Goal: Task Accomplishment & Management: Manage account settings

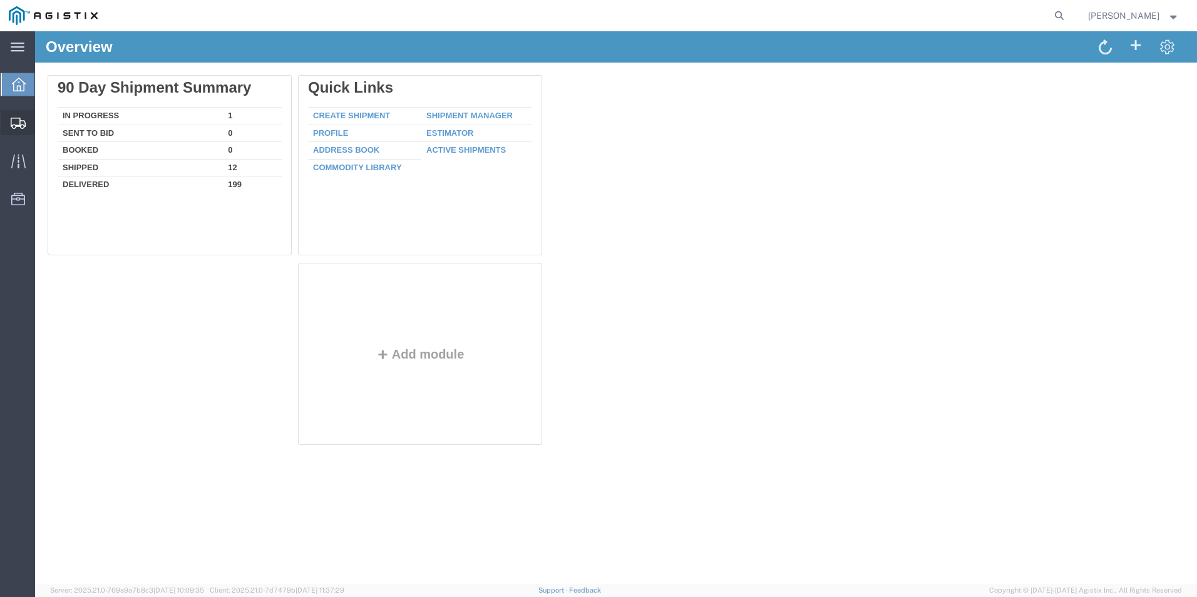
click at [0, 0] on span "Create from Template" at bounding box center [0, 0] width 0 height 0
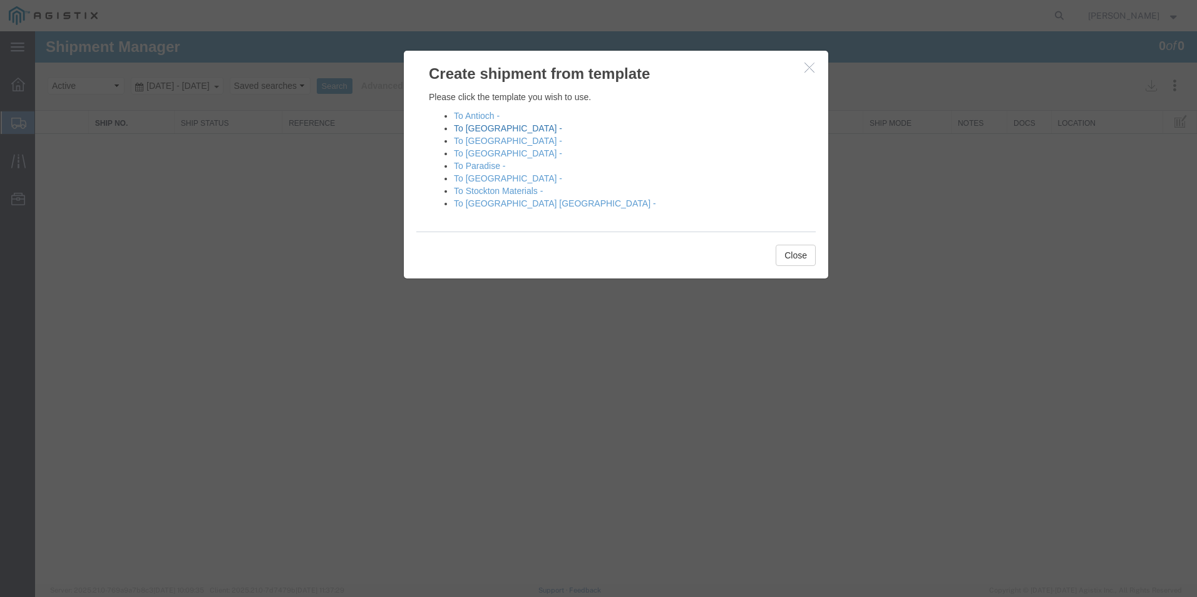
click at [481, 129] on link "To [GEOGRAPHIC_DATA] -" at bounding box center [508, 128] width 108 height 10
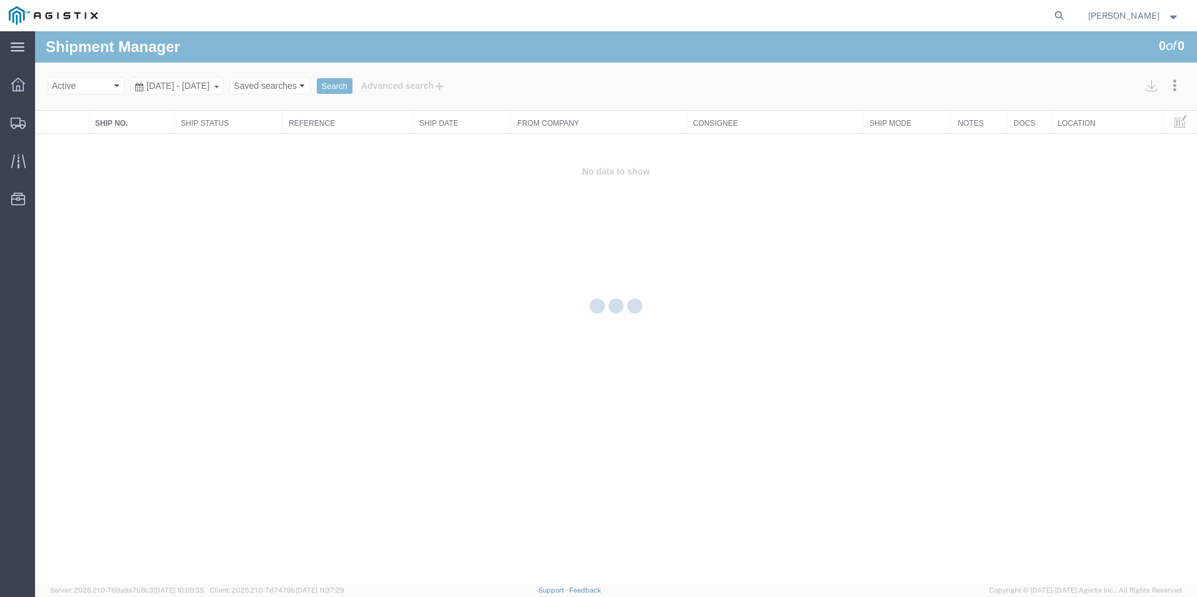
select select "PURCHORD"
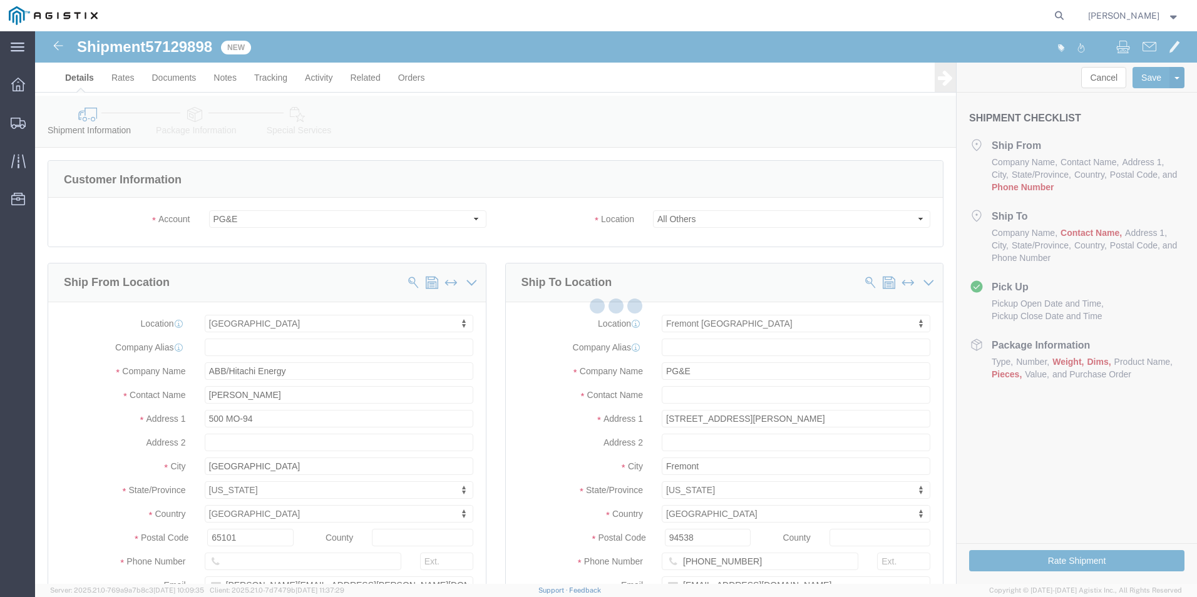
select select "19740"
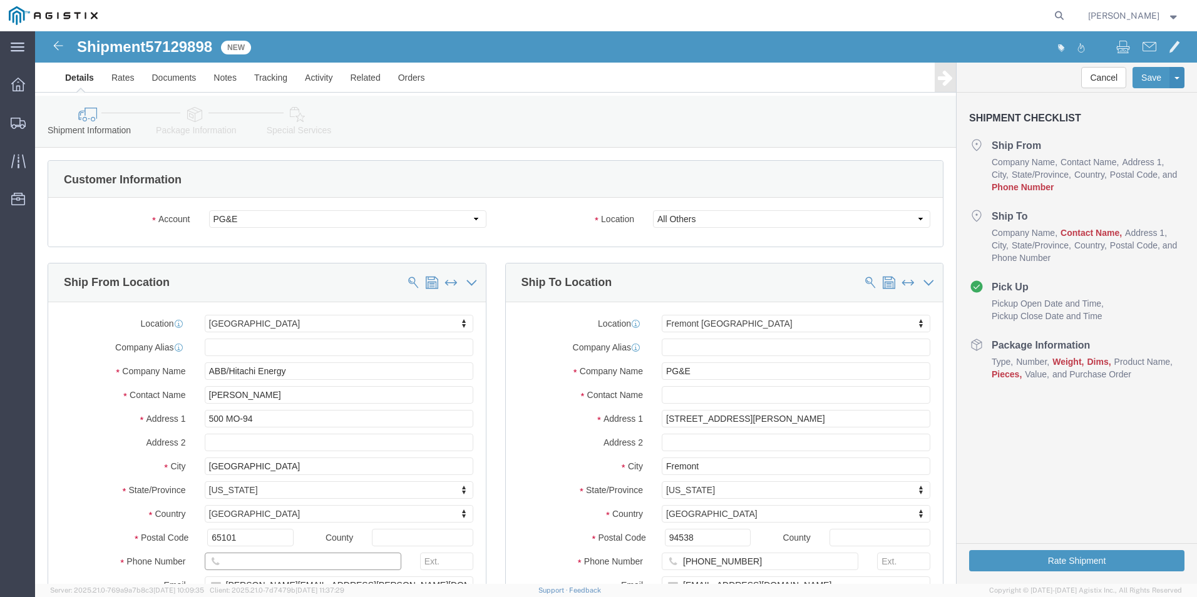
click input "text"
type input "8888888888"
click input "text"
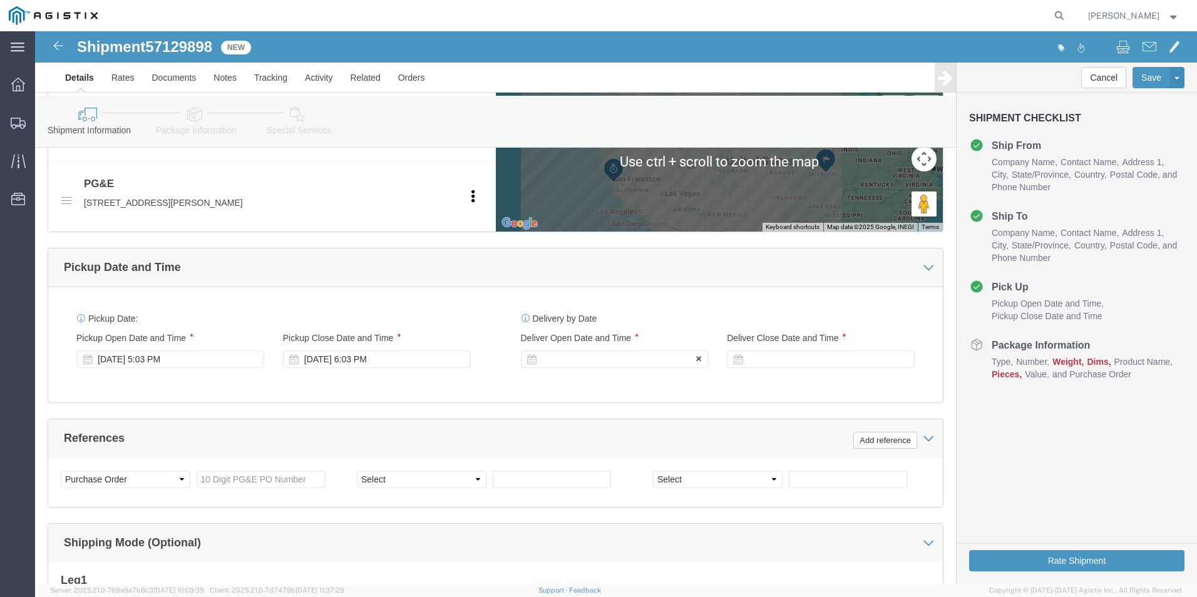
type input "Receiving"
click div
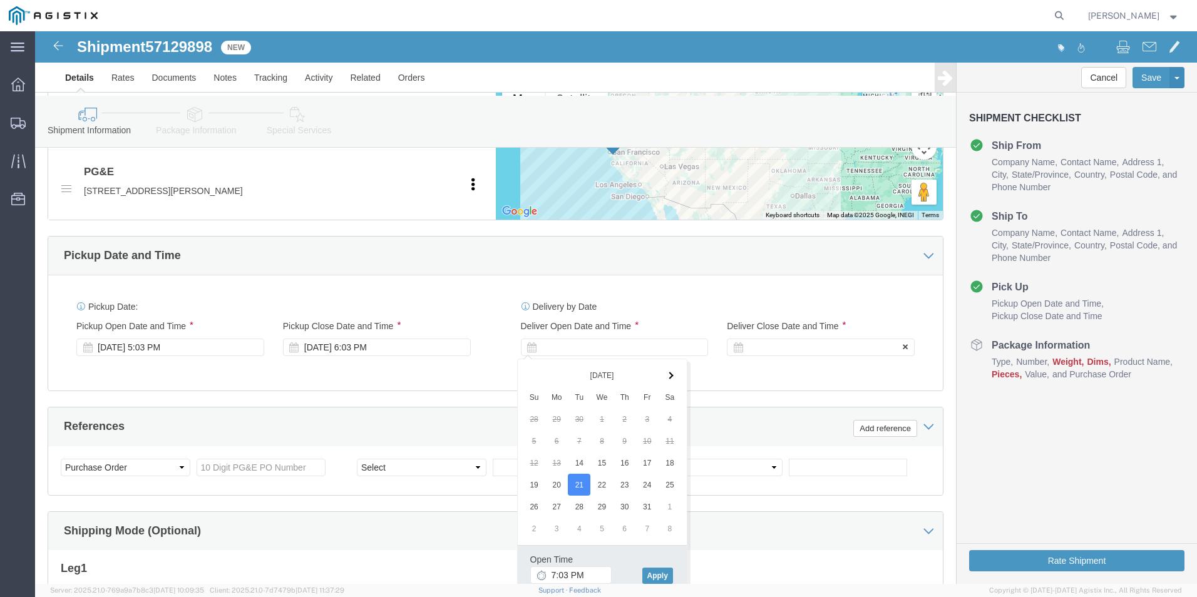
click div
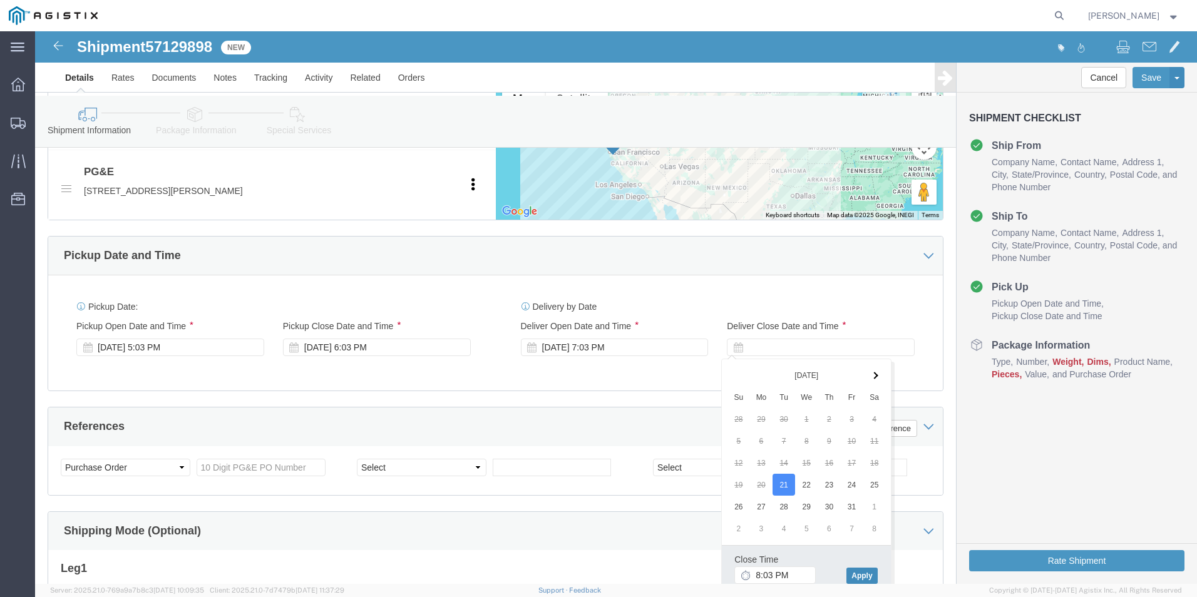
drag, startPoint x: 826, startPoint y: 543, endPoint x: 817, endPoint y: 541, distance: 9.6
click button "Apply"
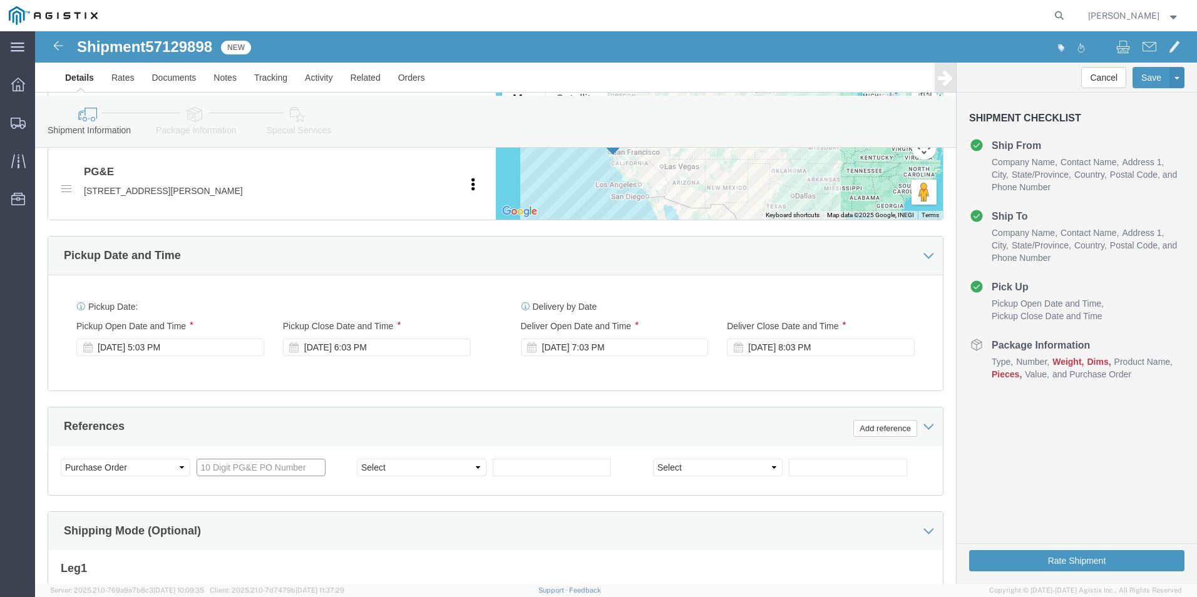
click input "text"
type input "3501373704"
select select "BOL"
type input "j"
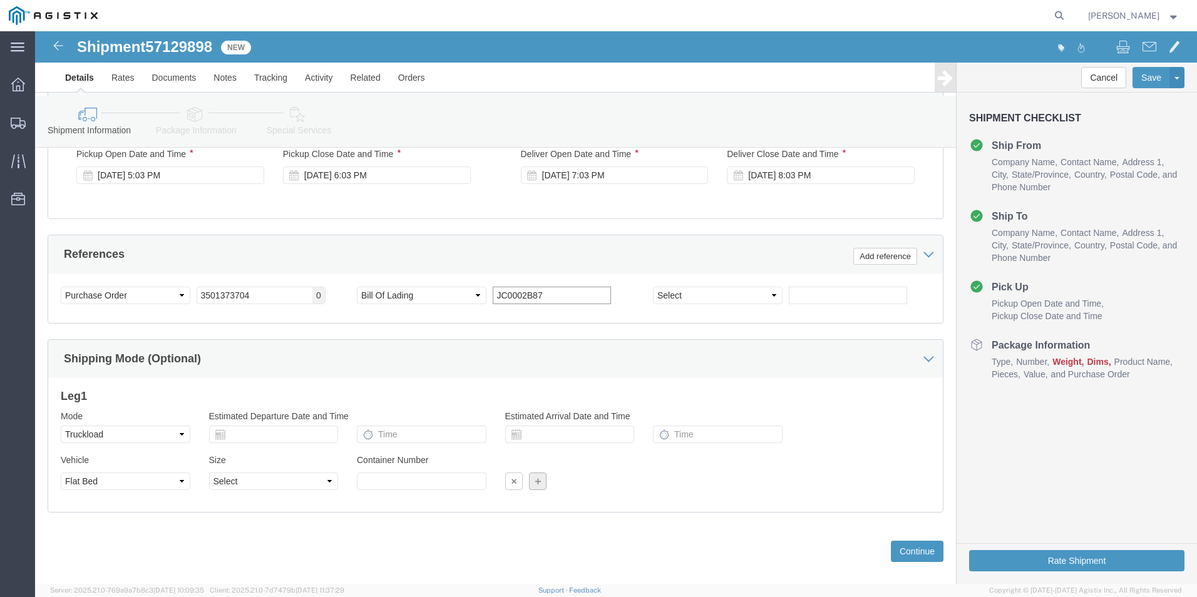
scroll to position [826, 0]
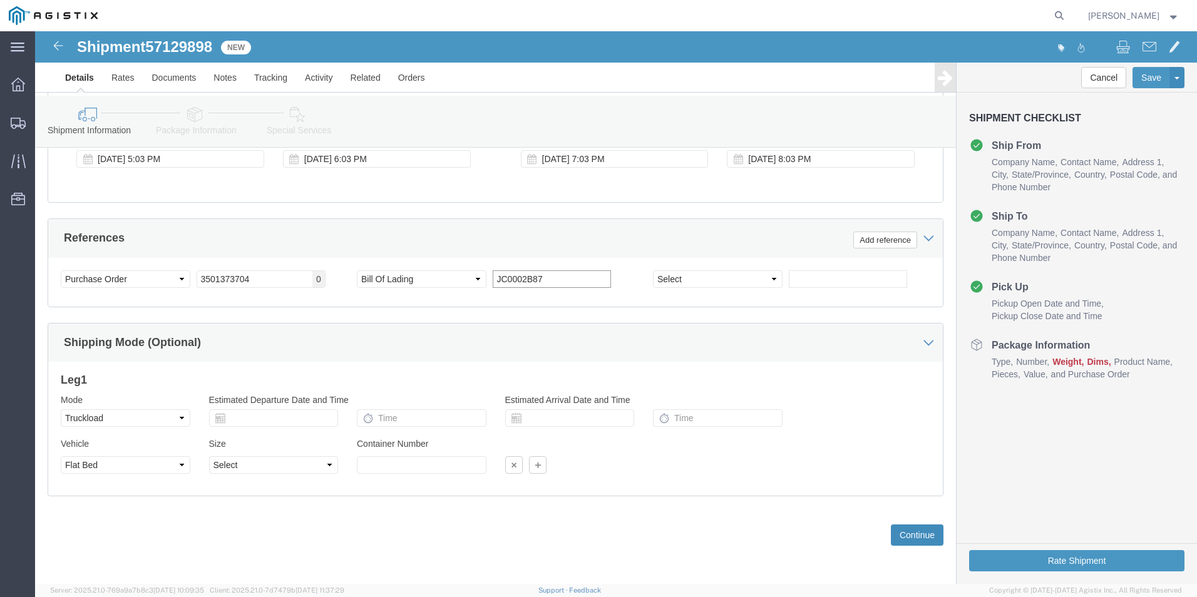
type input "JC0002B87"
click button "Continue"
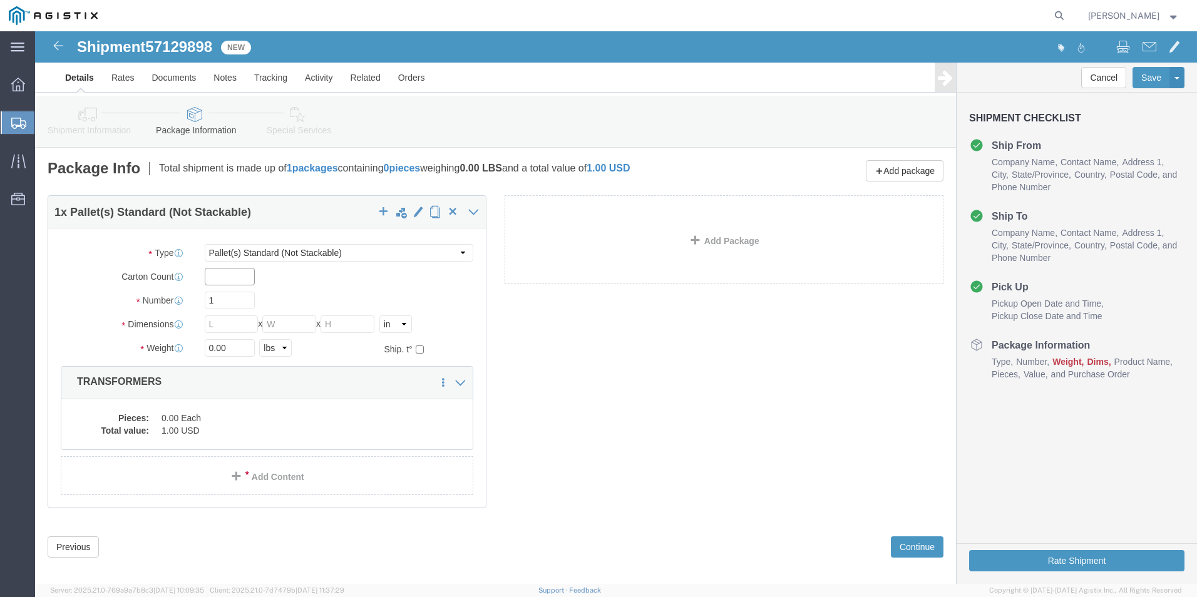
click input "text"
type input "1"
drag, startPoint x: 178, startPoint y: 270, endPoint x: 146, endPoint y: 267, distance: 32.7
click div "Number Number of packages of specified package type and dimensions 1"
type input "6"
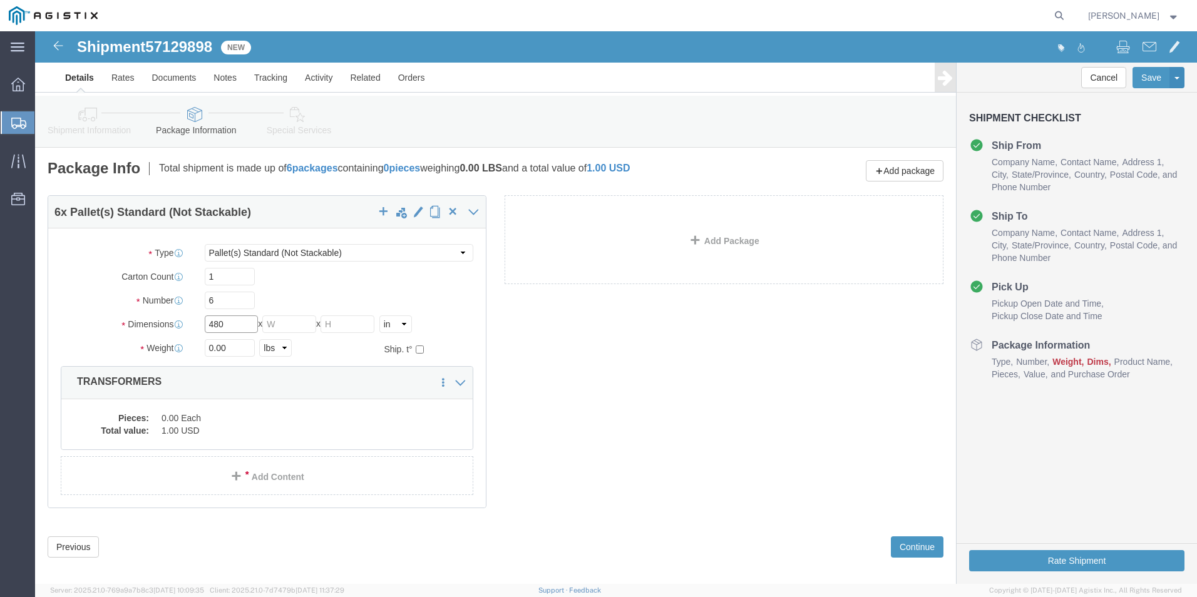
type input "480"
type input "72"
type input "37720.00"
click dd "0.00 Each"
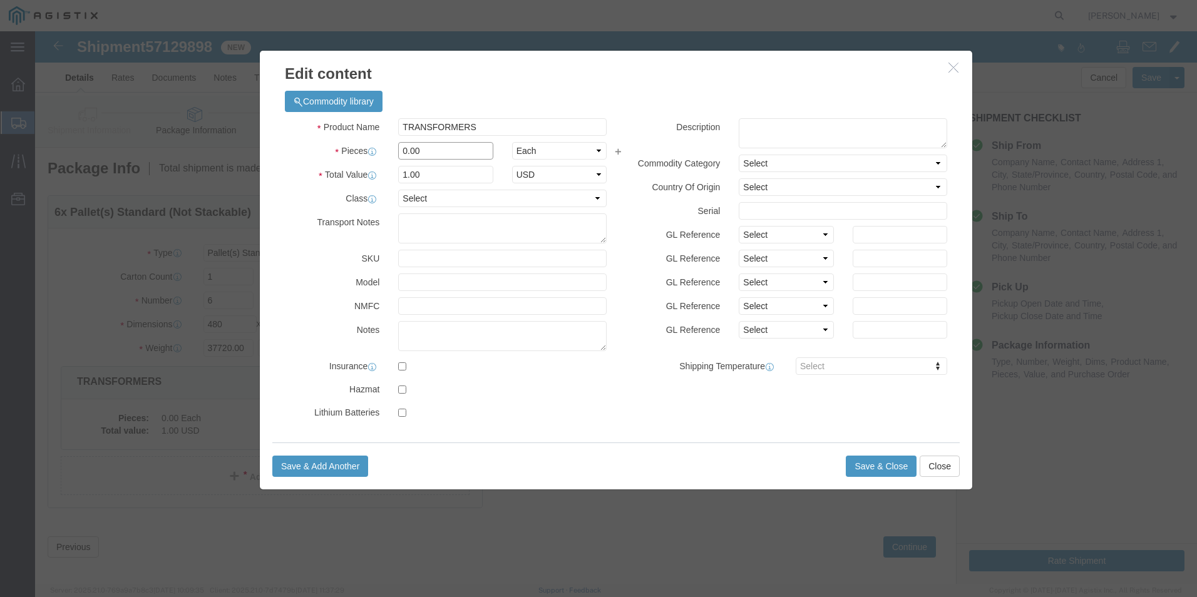
drag, startPoint x: 399, startPoint y: 121, endPoint x: 356, endPoint y: 118, distance: 43.3
click div "0.00"
type input "6"
click button "Save & Close"
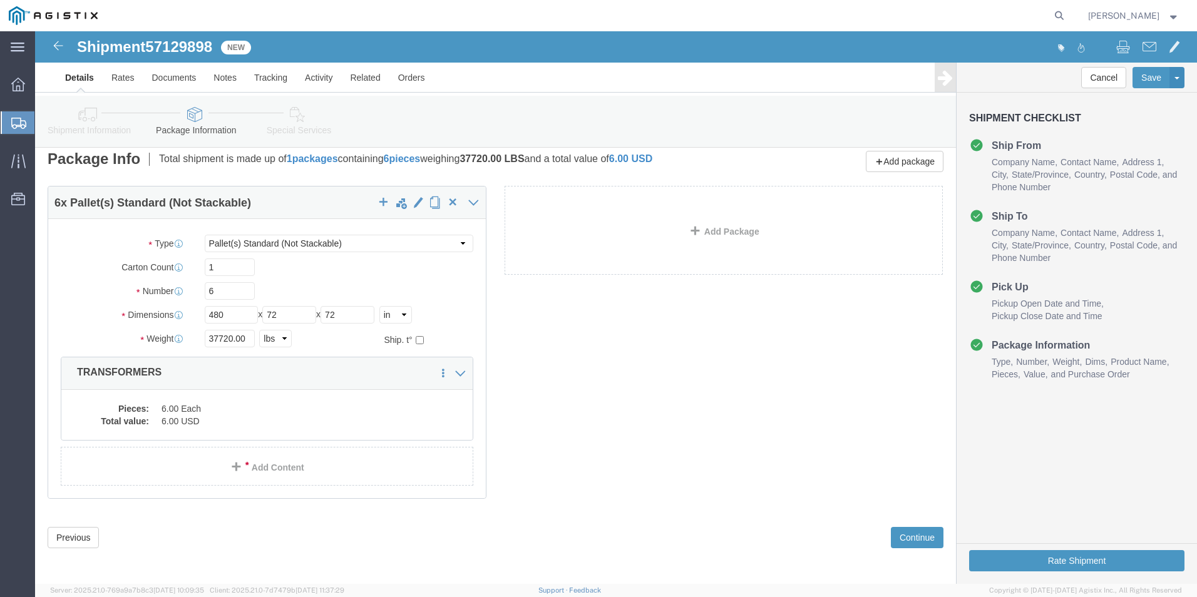
scroll to position [12, 0]
click button "Continue"
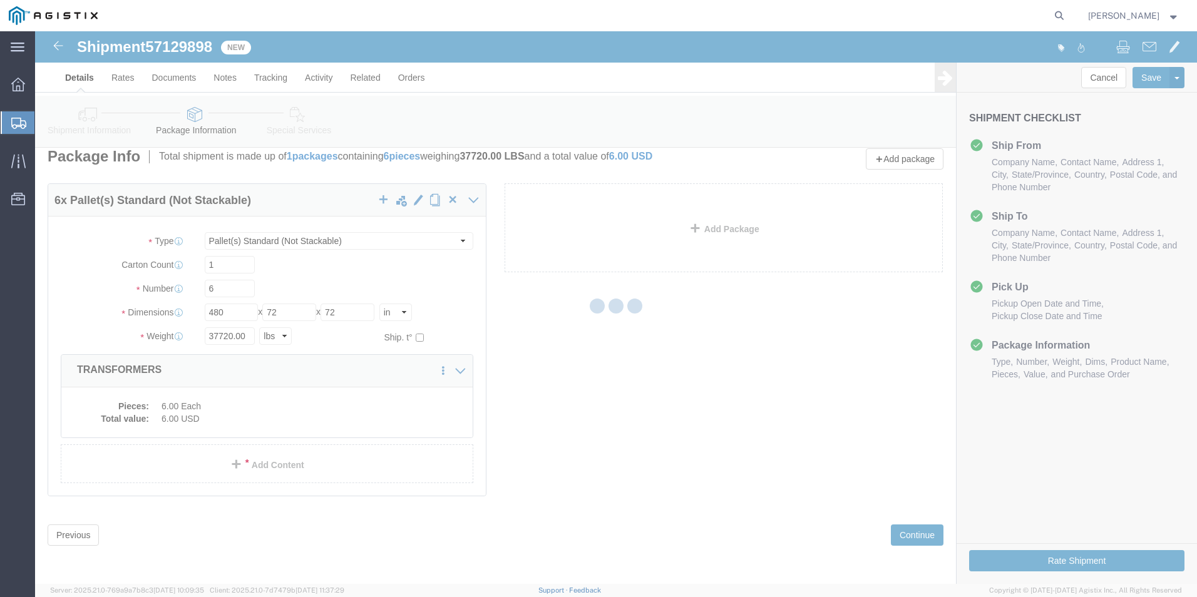
select select
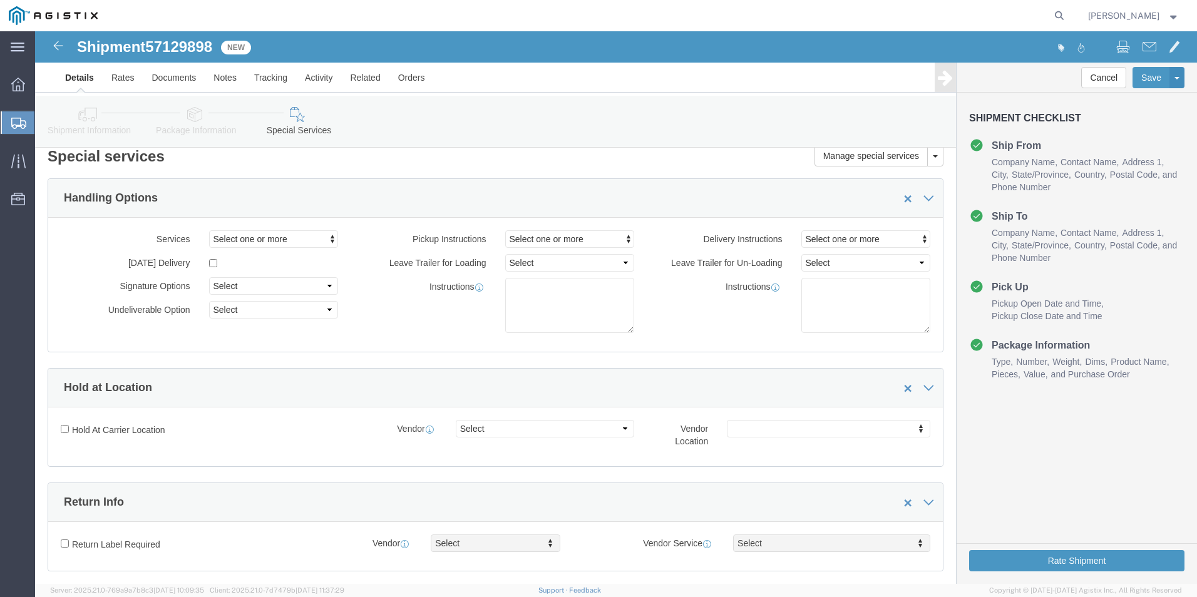
select select "COSTCENTER"
click span "57129898"
copy span "57129898"
click link "Documents"
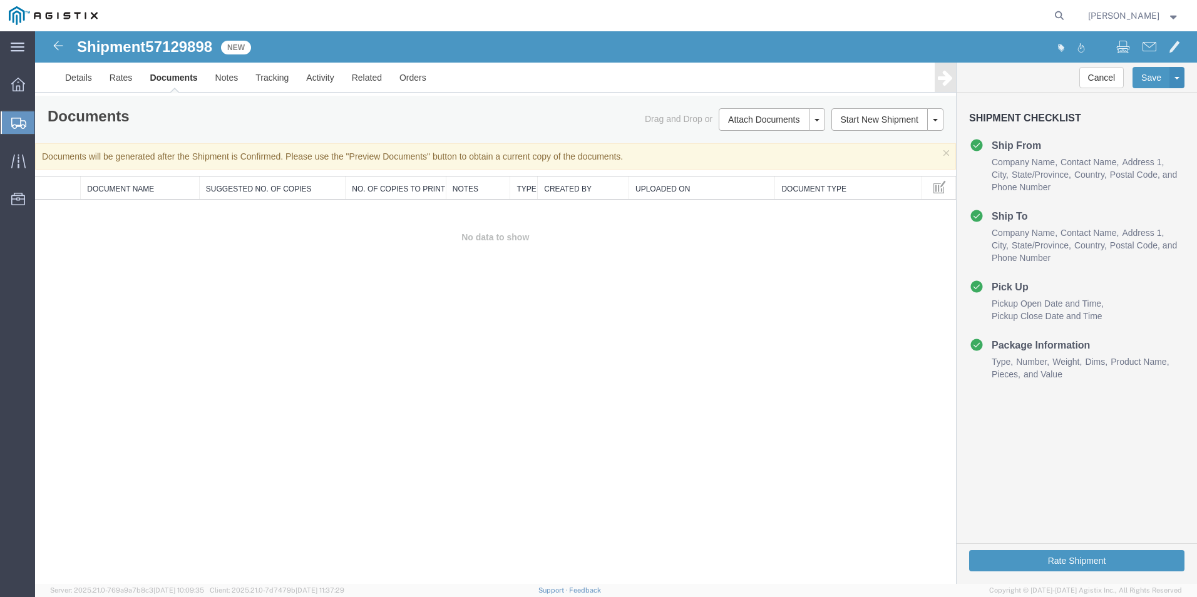
click at [1151, 74] on div at bounding box center [616, 307] width 1162 height 553
click at [1152, 81] on div at bounding box center [616, 307] width 1162 height 553
click at [1152, 80] on div at bounding box center [616, 307] width 1162 height 553
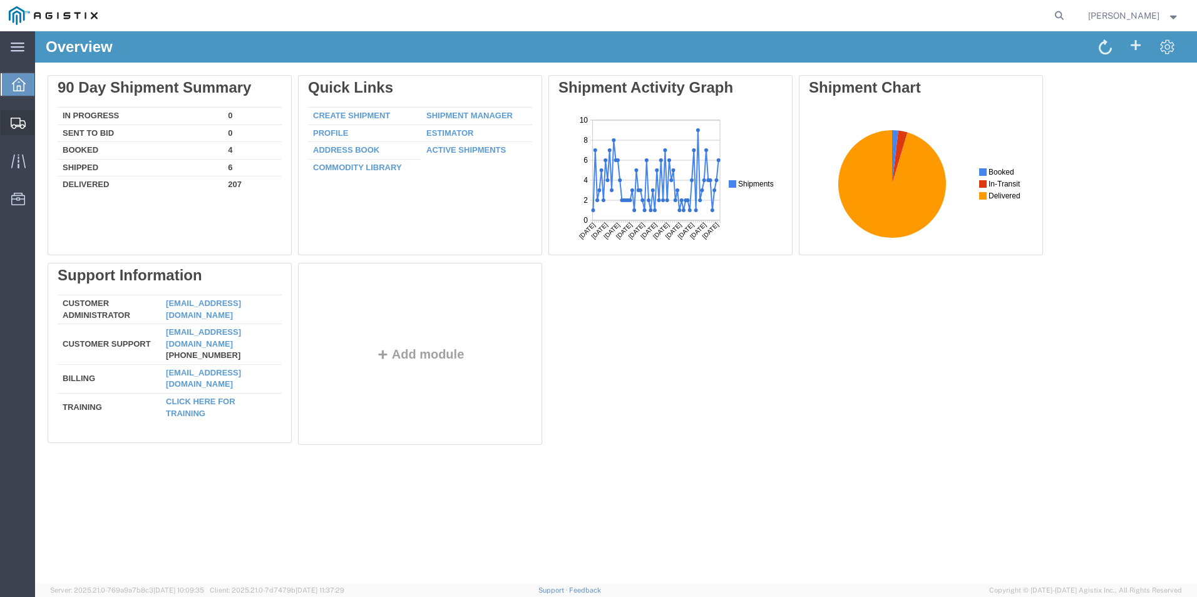
click at [20, 123] on icon at bounding box center [18, 123] width 15 height 11
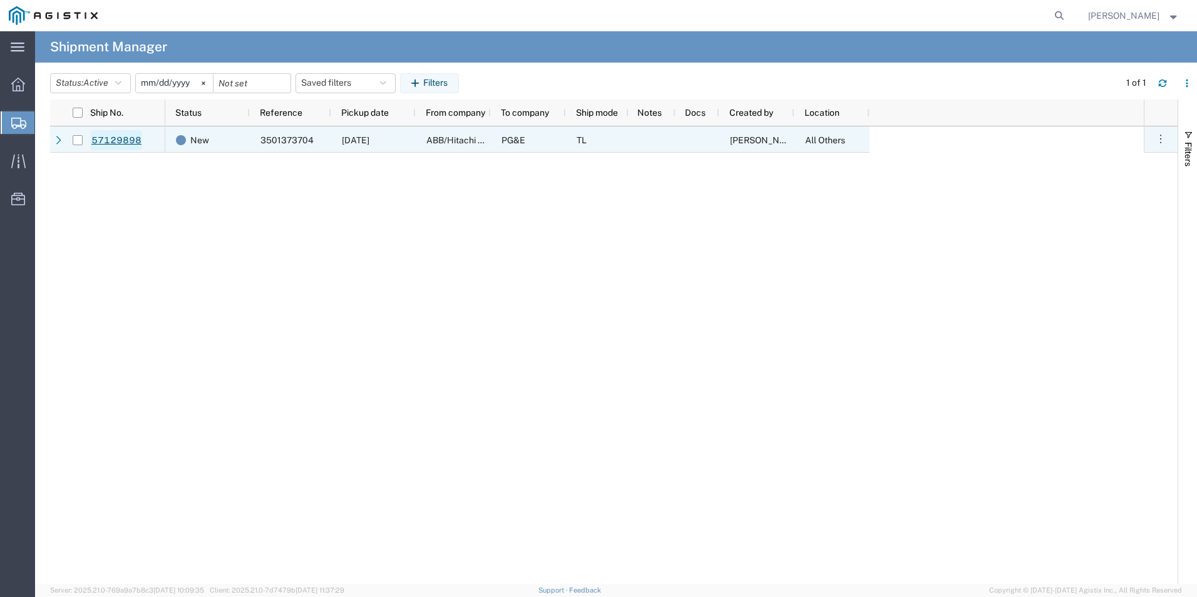
click at [116, 140] on link "57129898" at bounding box center [116, 140] width 51 height 20
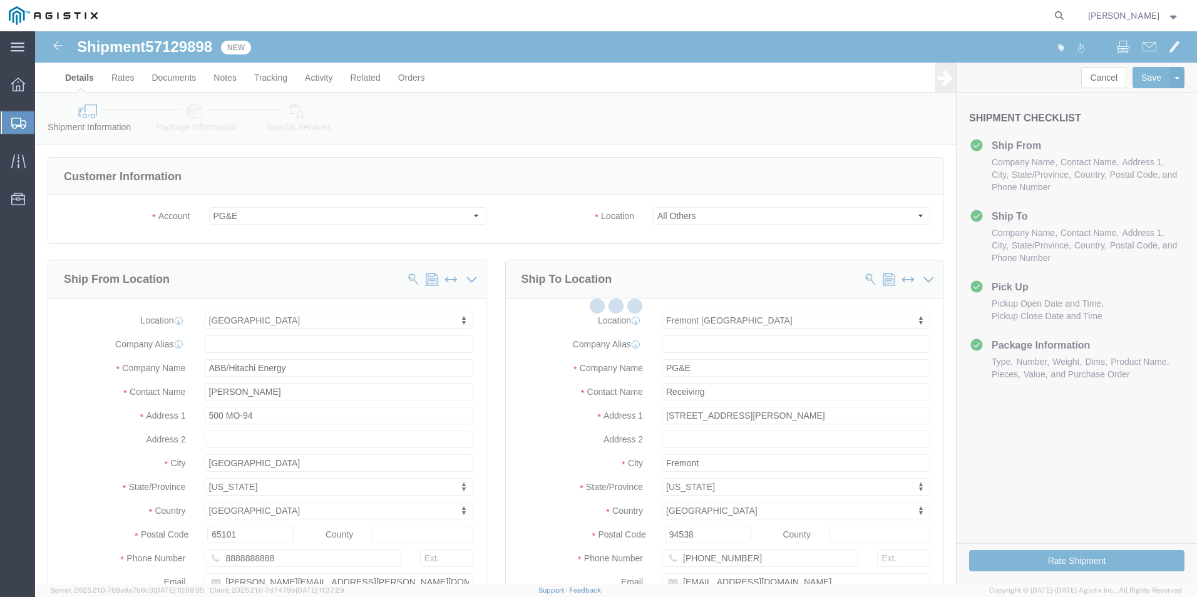
select select "19740"
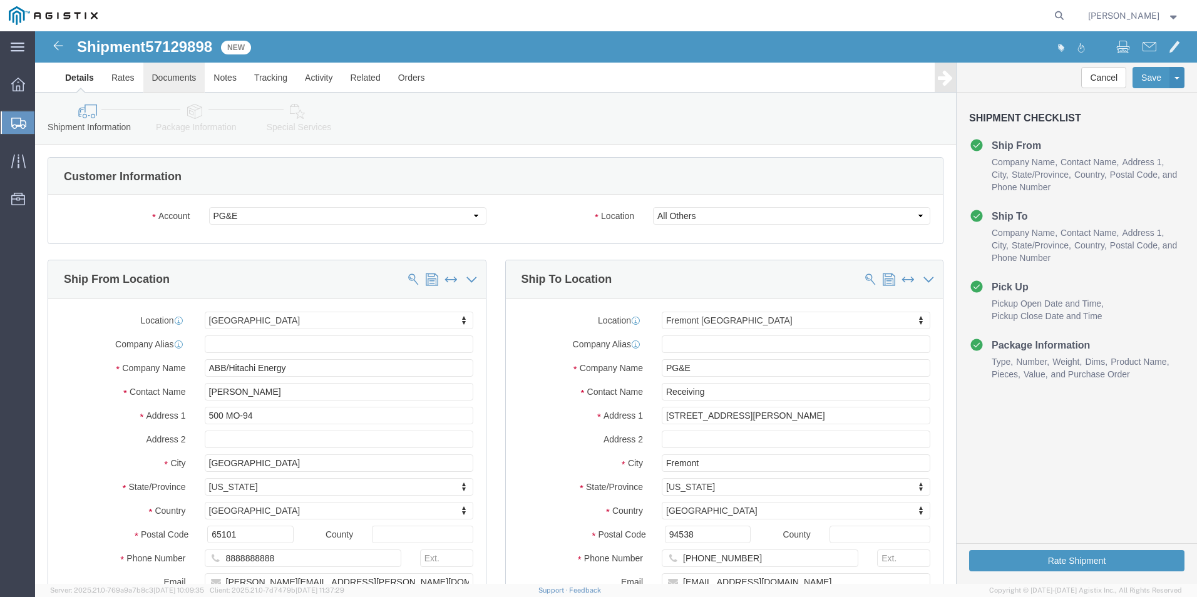
click link "Documents"
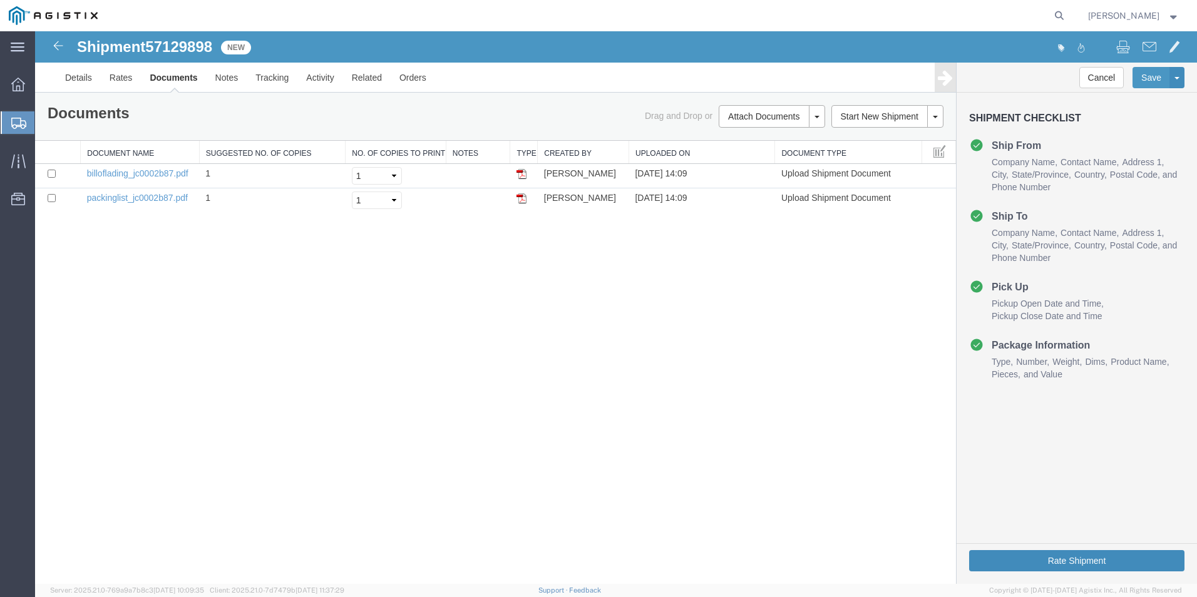
click at [1077, 562] on button "Rate Shipment" at bounding box center [1076, 560] width 215 height 21
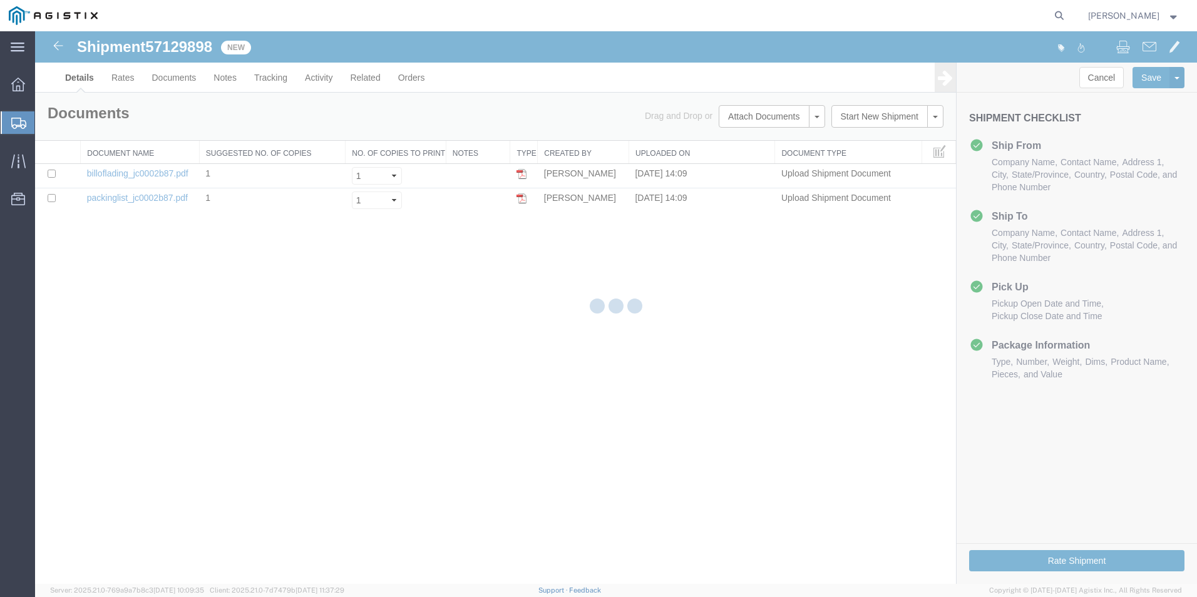
select select "54011"
select select "19740"
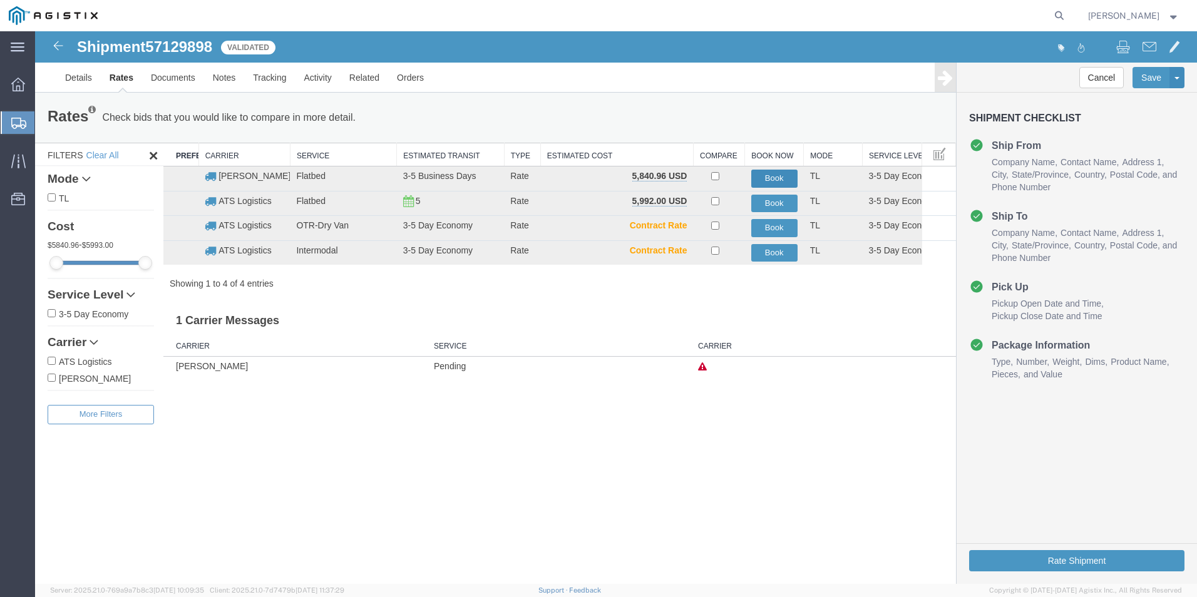
click at [774, 175] on button "Book" at bounding box center [774, 179] width 46 height 18
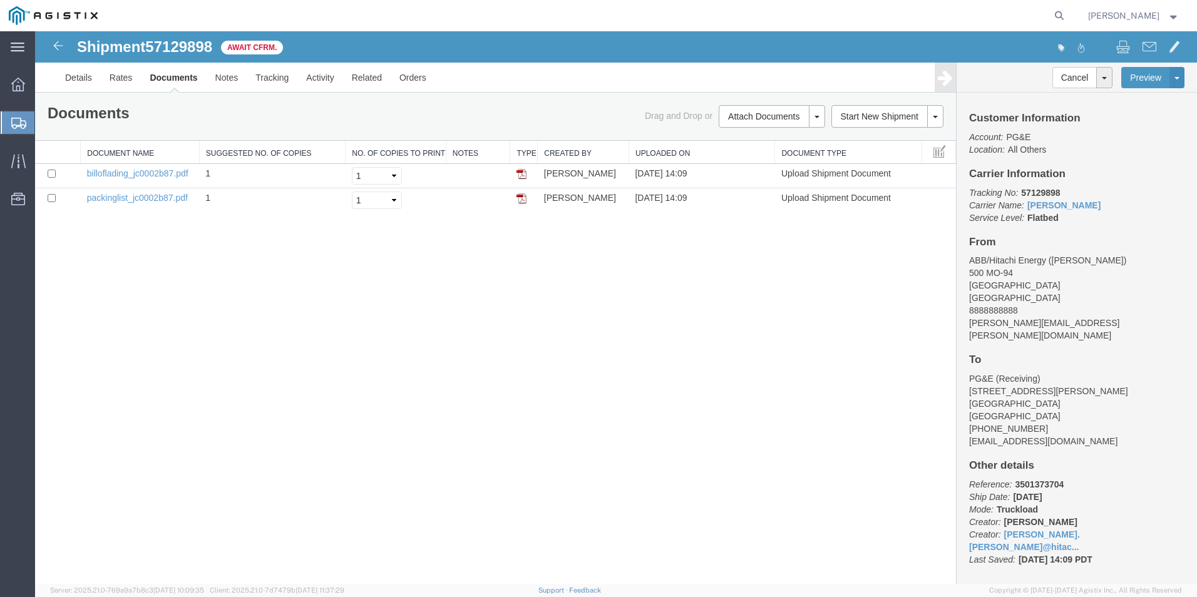
click at [0, 0] on span "Create from Template" at bounding box center [0, 0] width 0 height 0
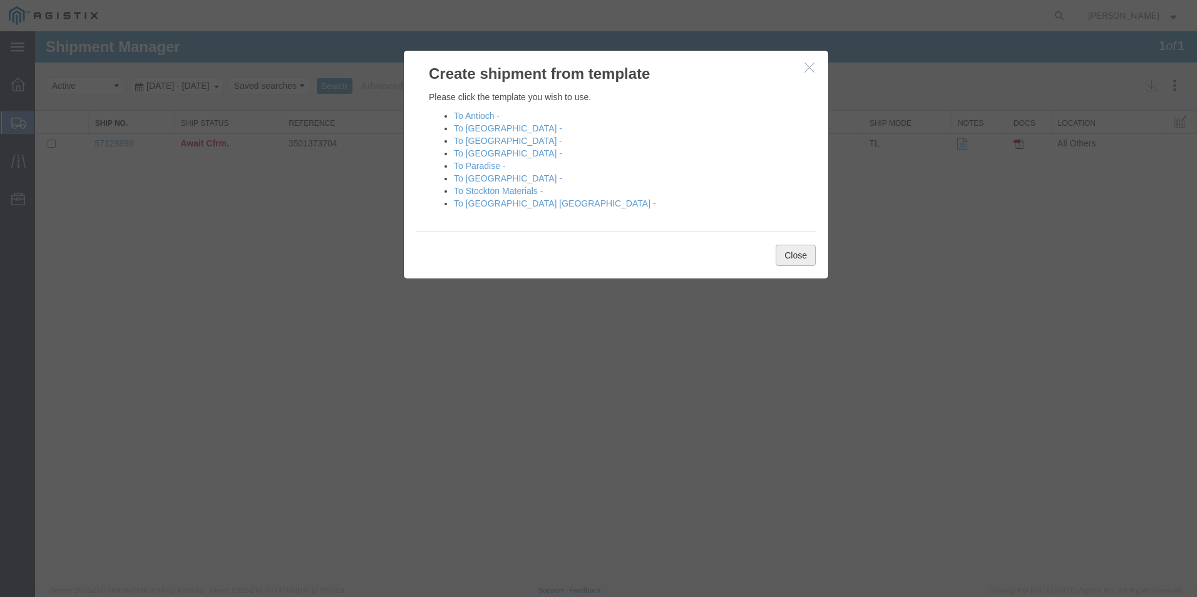
click at [791, 256] on button "Close" at bounding box center [796, 255] width 40 height 21
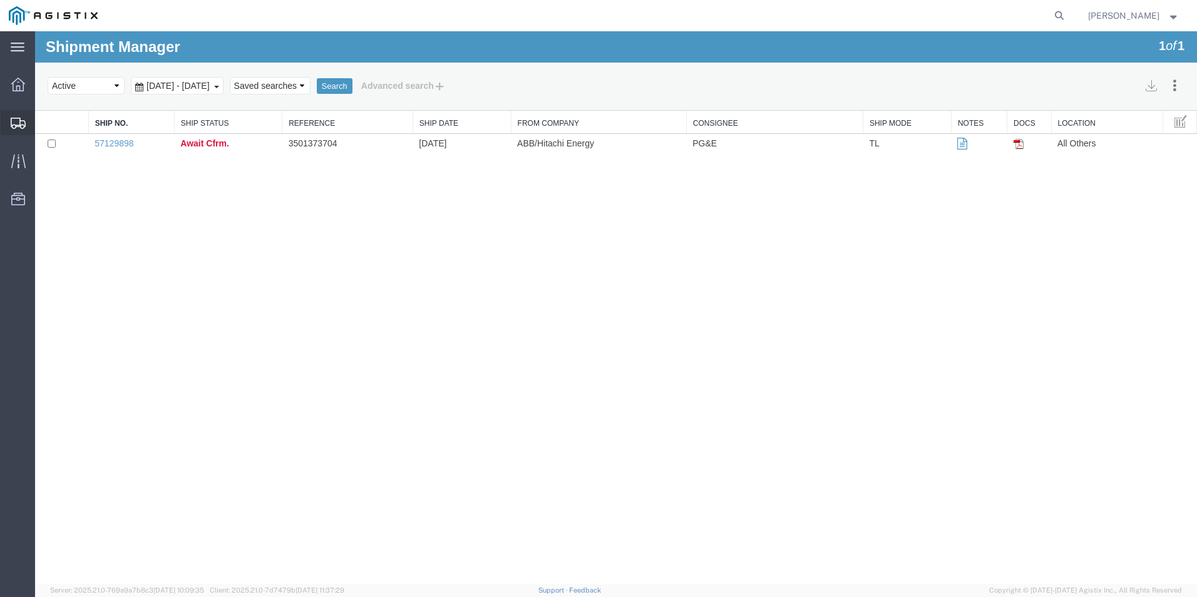
click at [0, 0] on span "Create from Template" at bounding box center [0, 0] width 0 height 0
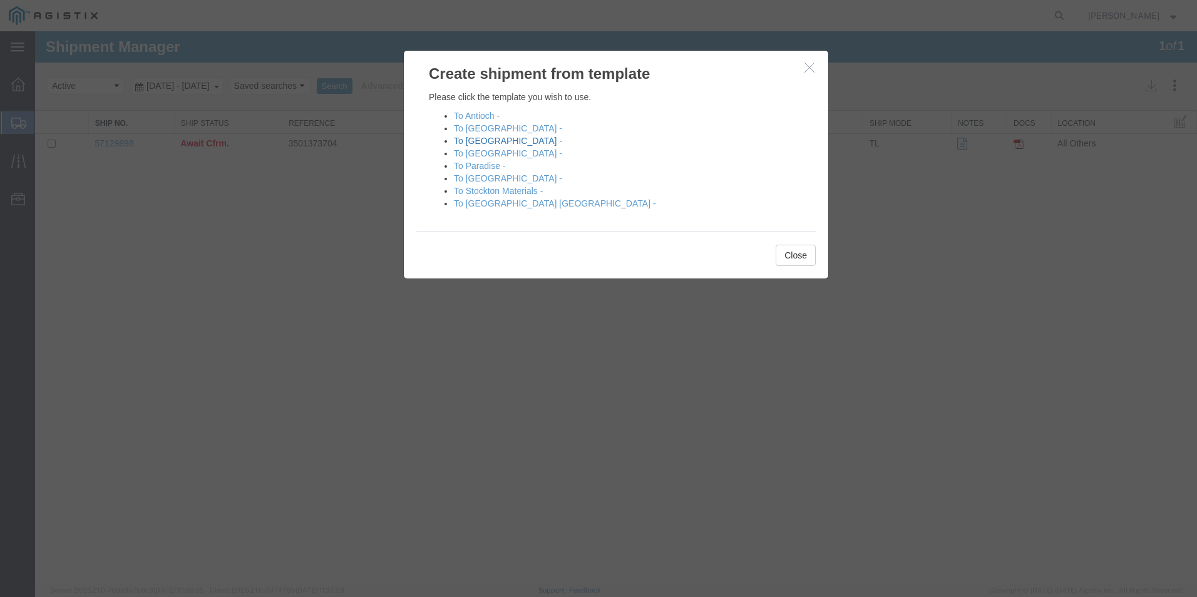
click at [483, 141] on link "To [GEOGRAPHIC_DATA] -" at bounding box center [508, 141] width 108 height 10
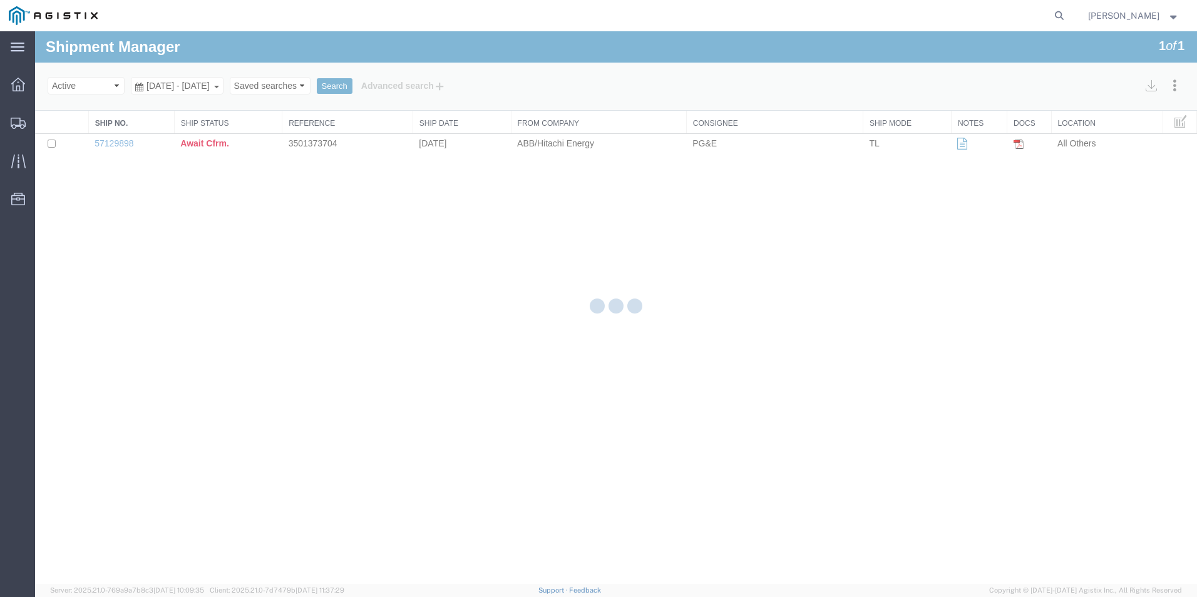
select select "54011"
select select "19745"
select select "PURCHORD"
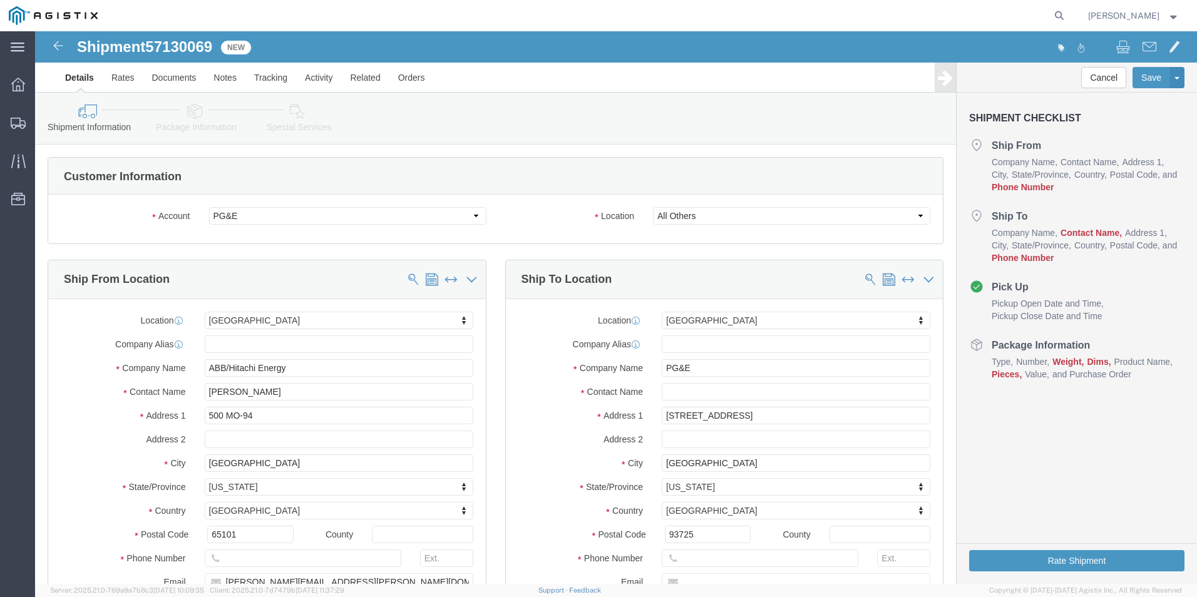
click span "57130069"
copy span "57130069"
click input "text"
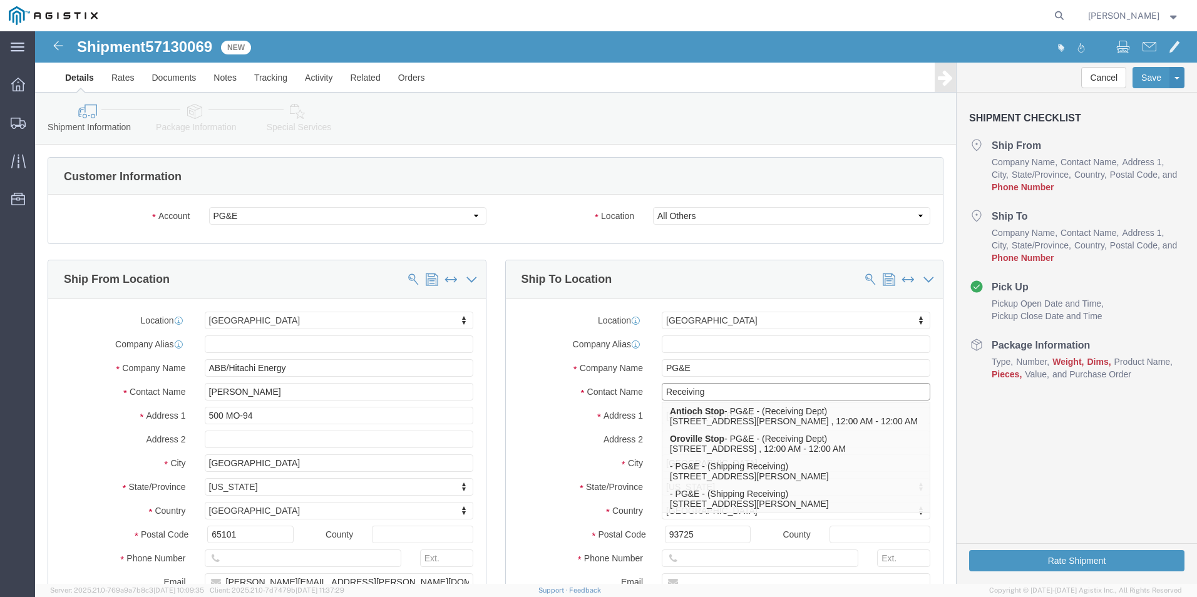
type input "Receiving"
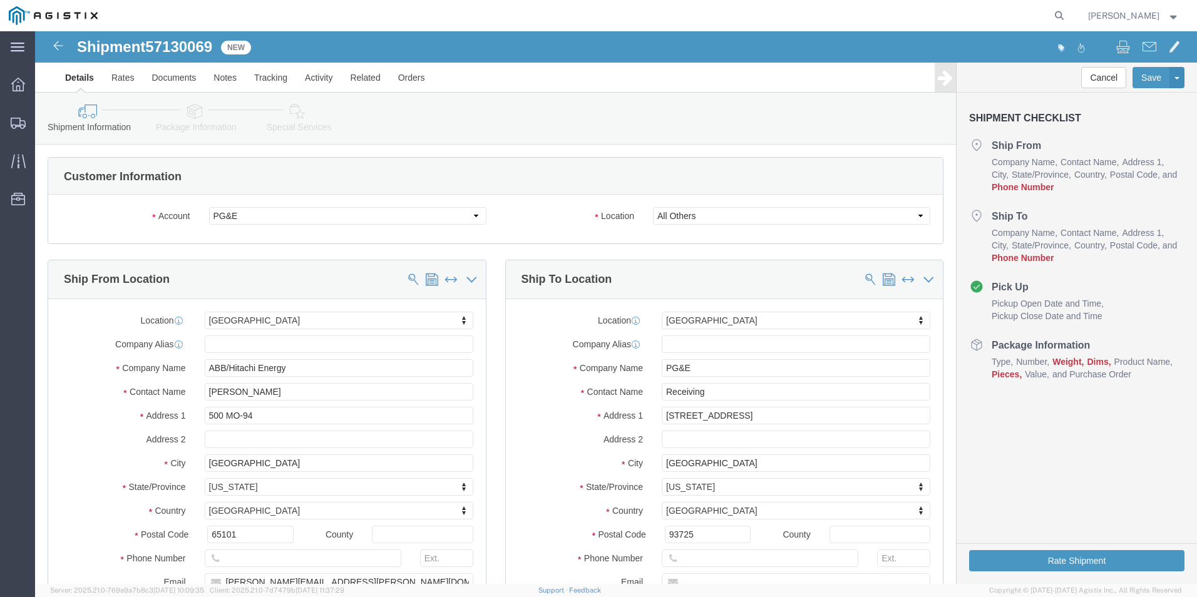
click div
click input "text"
type input "8888888888"
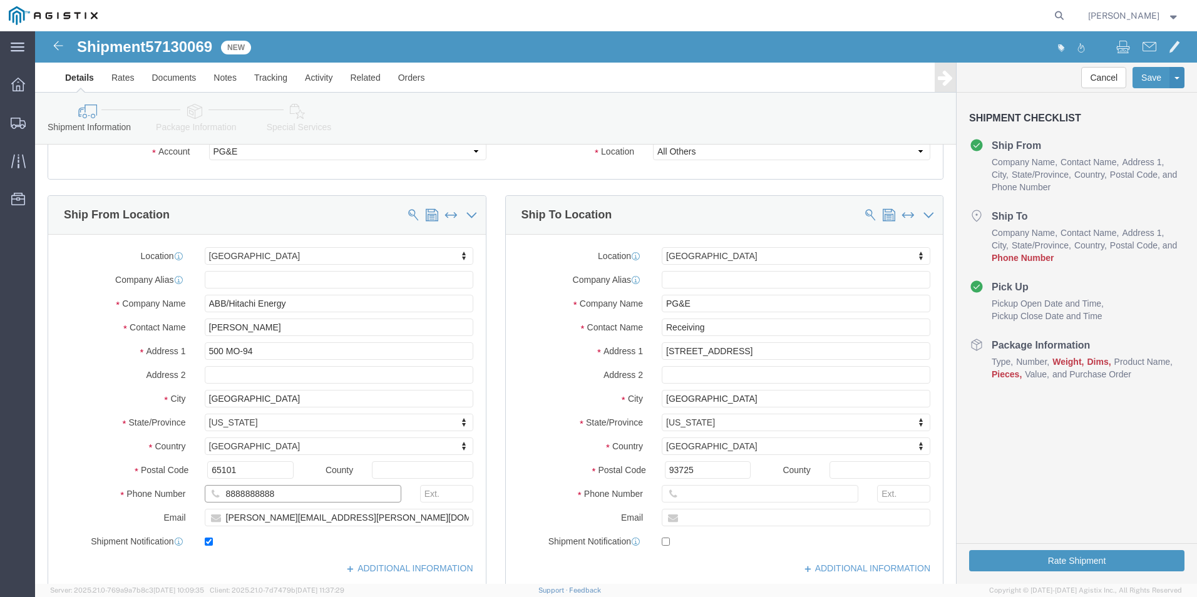
scroll to position [125, 0]
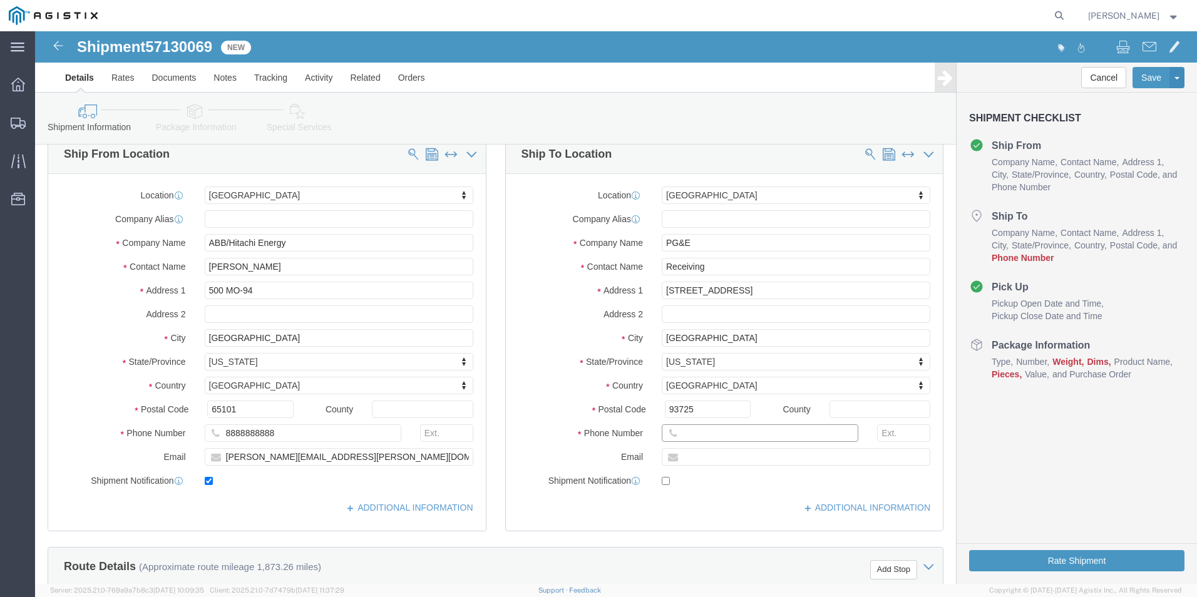
click input "text"
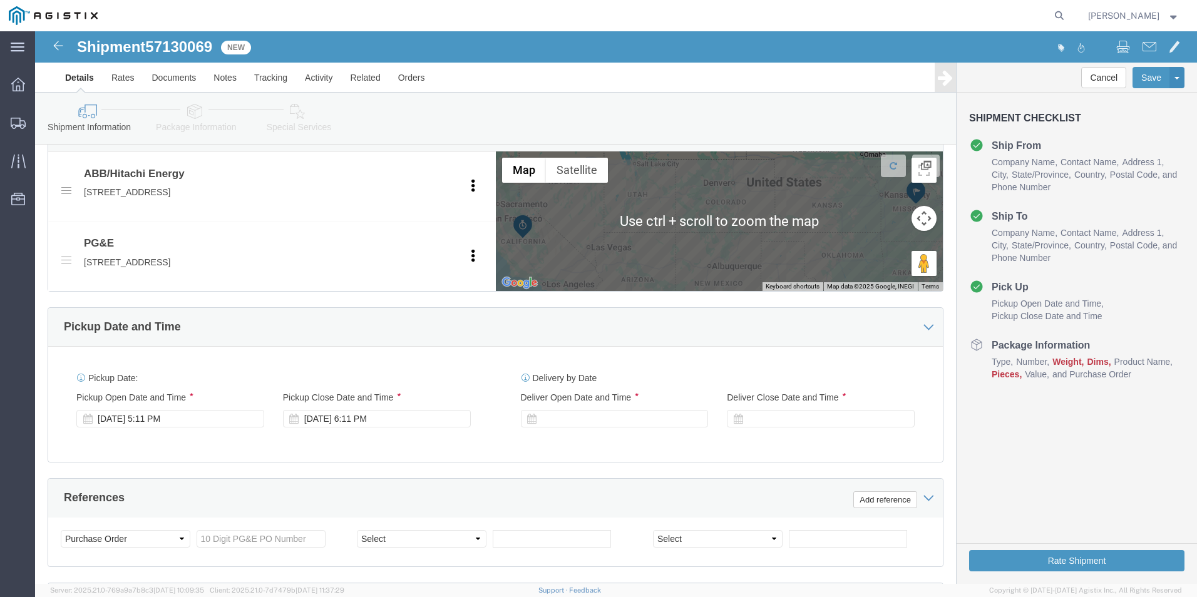
type input "8888888888"
click div
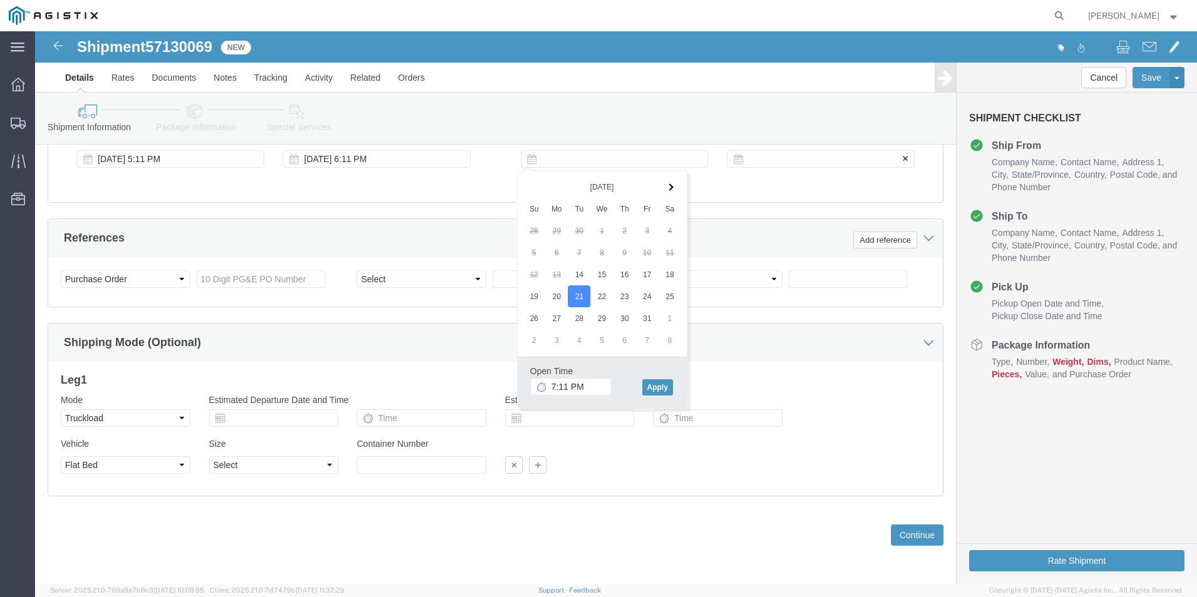
click div
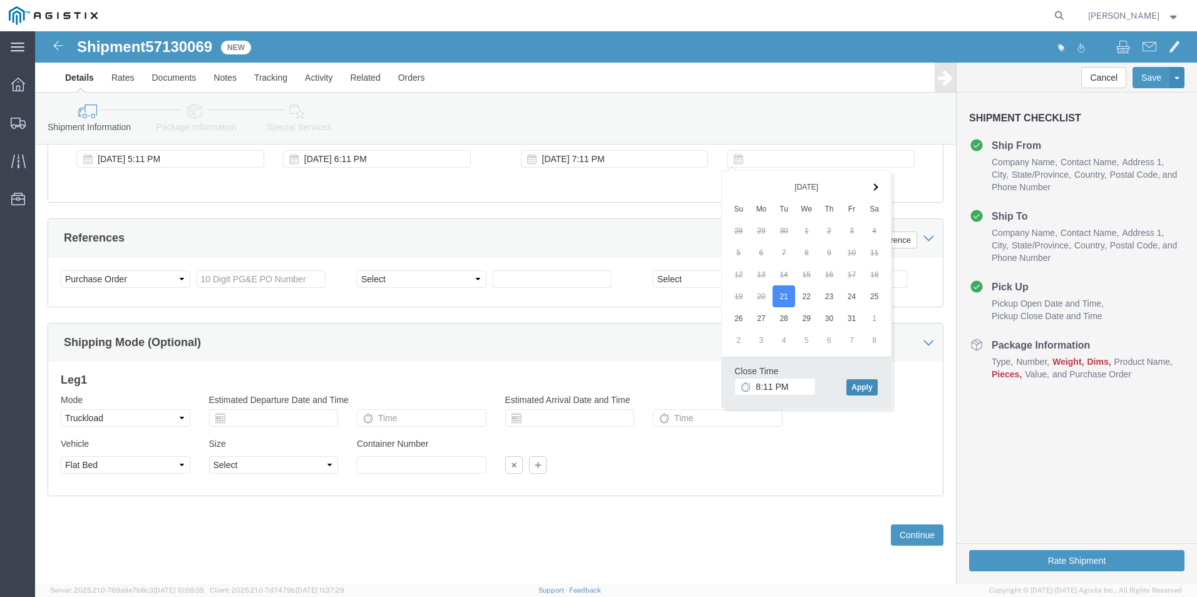
click button "Apply"
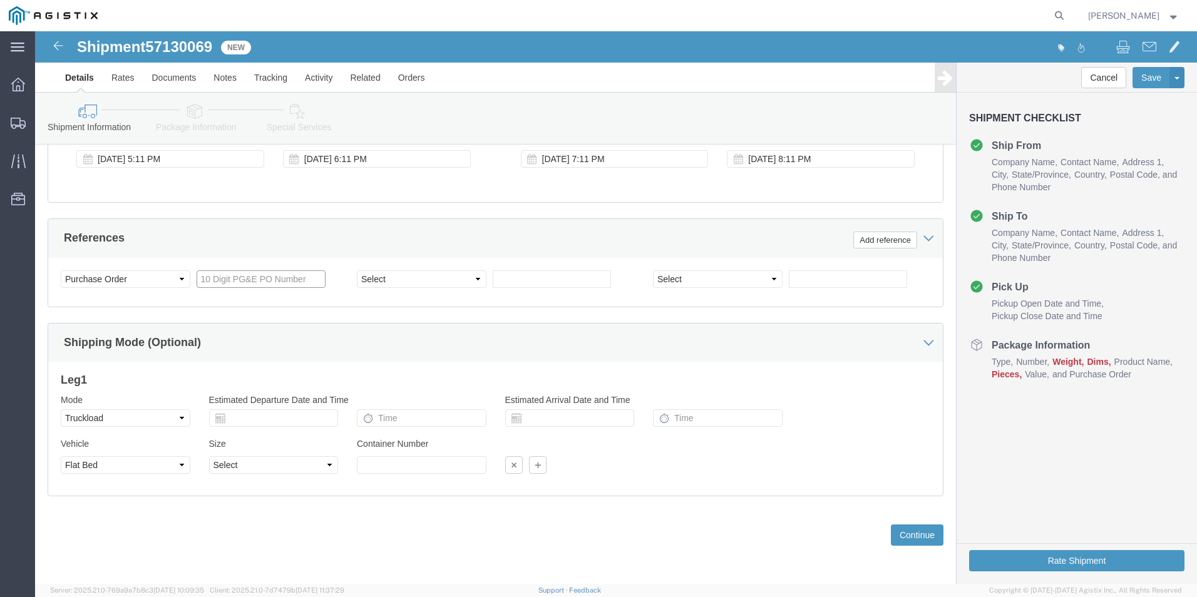
click input "text"
type input "3501416330"
select select "BOL"
type input "j"
type input "JC0002B88"
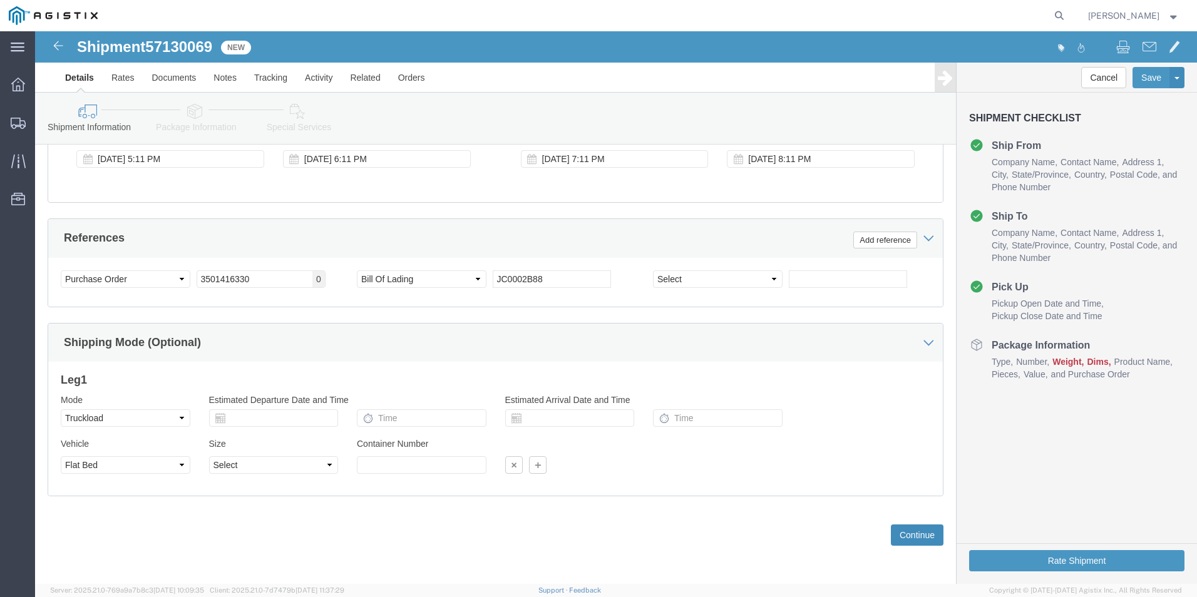
click button "Continue"
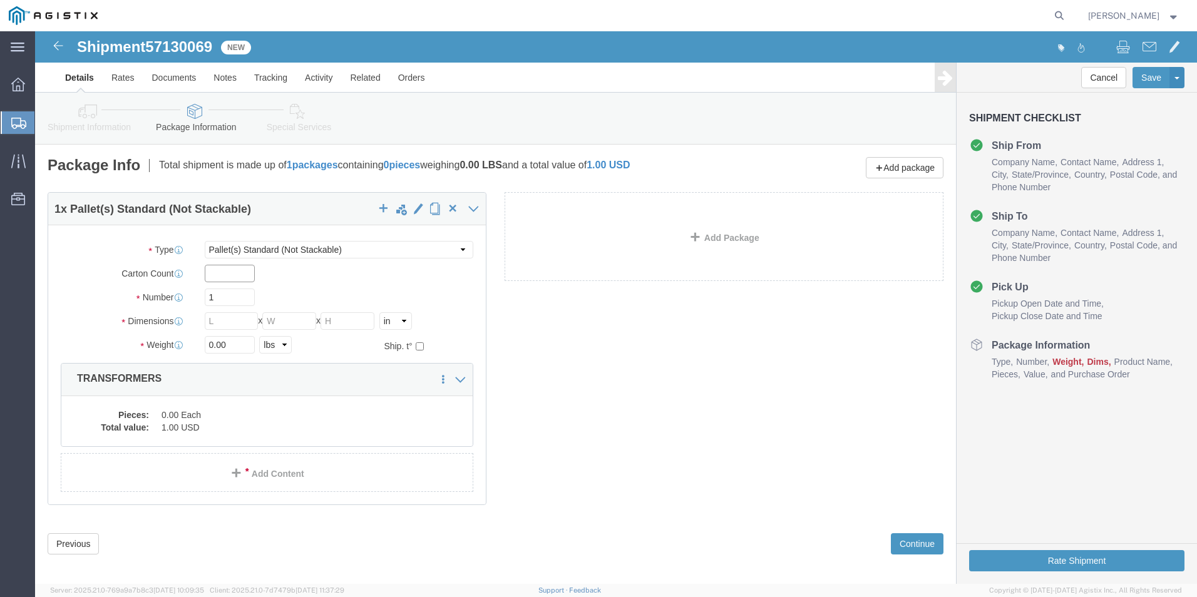
click input "text"
type input "1"
drag, startPoint x: 207, startPoint y: 269, endPoint x: 197, endPoint y: 269, distance: 10.0
click input "1"
drag, startPoint x: 177, startPoint y: 264, endPoint x: 170, endPoint y: 264, distance: 6.9
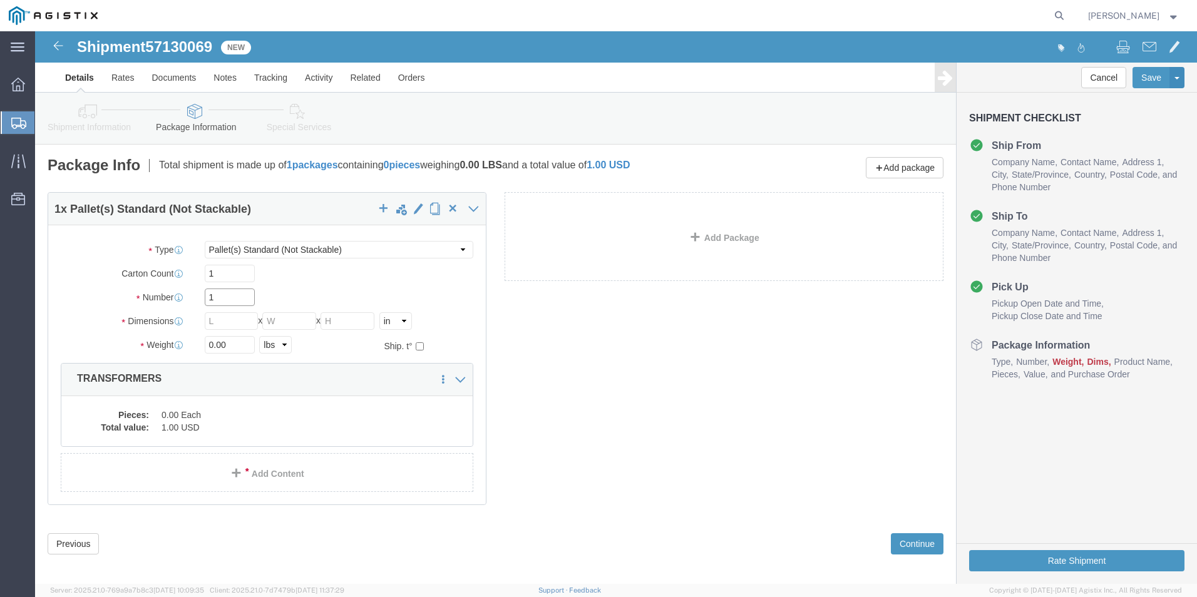
click input "1"
type input "7"
type input "534"
type input "72"
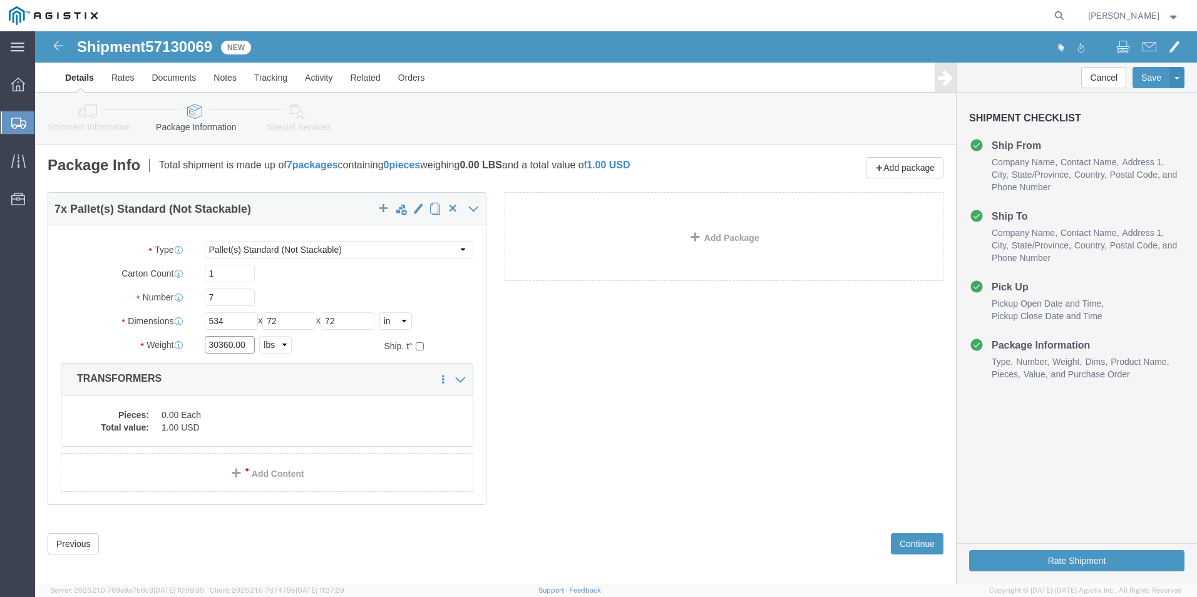
type input "30360.00"
click div "7 x Pallet(s) Standard (Not Stackable) Package Type Select Bulk Bundle(s) Cardb…"
click dd "0.00 Each"
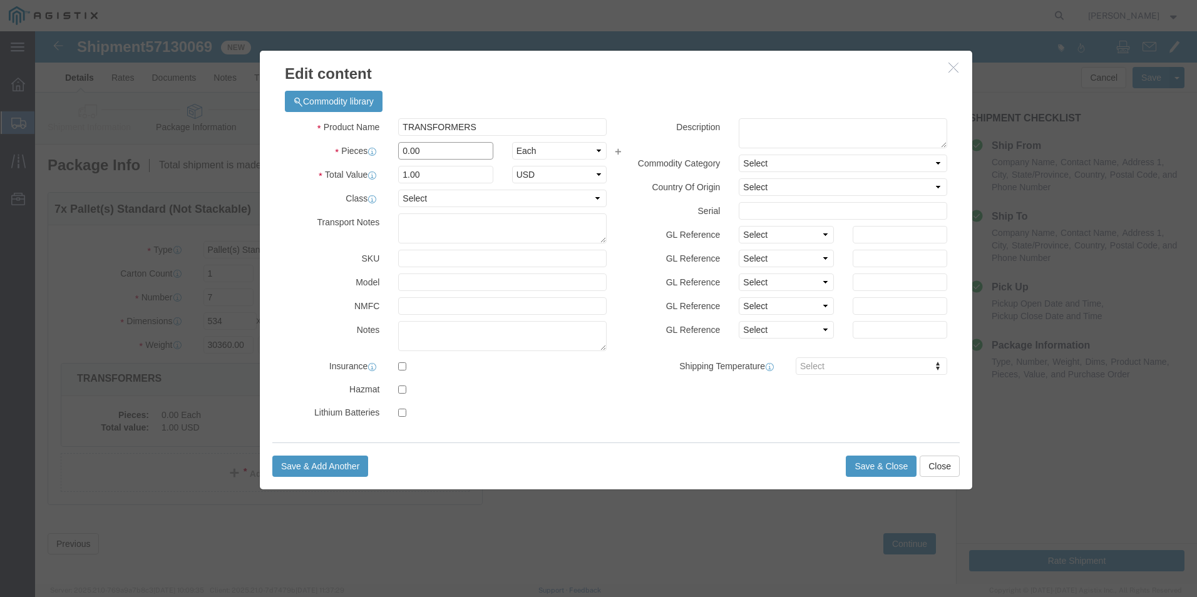
drag, startPoint x: 396, startPoint y: 117, endPoint x: 352, endPoint y: 106, distance: 45.9
click div "Pieces 0.00 Select Bag Barrels 100Board Feet Bottle Box Blister Pack Carats Can…"
type input "7"
click button "Save & Close"
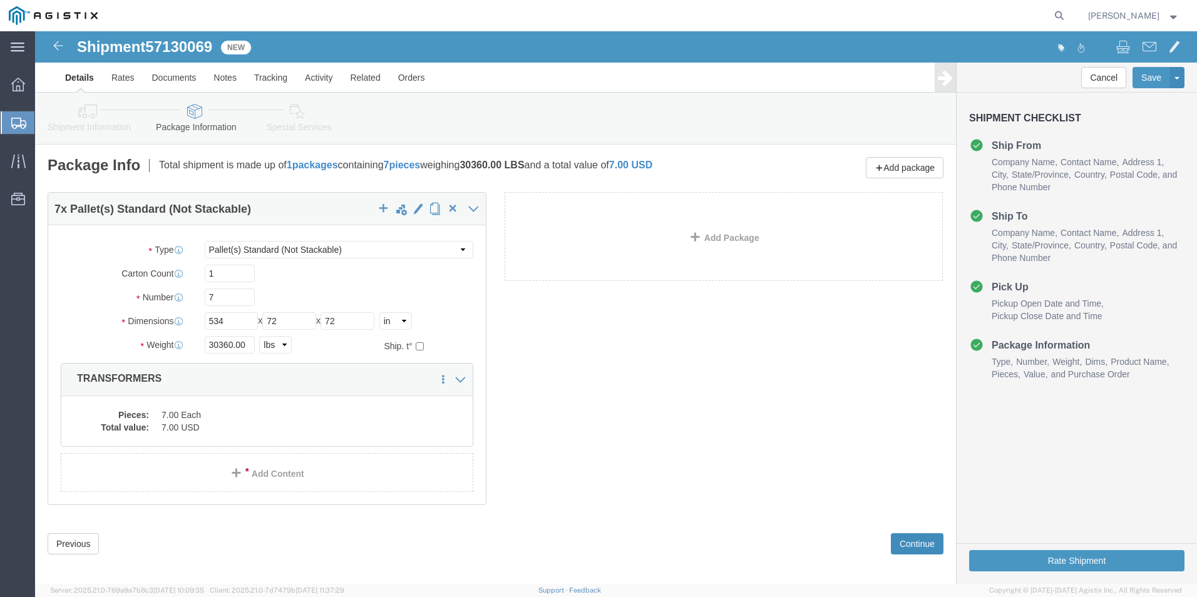
click button "Continue"
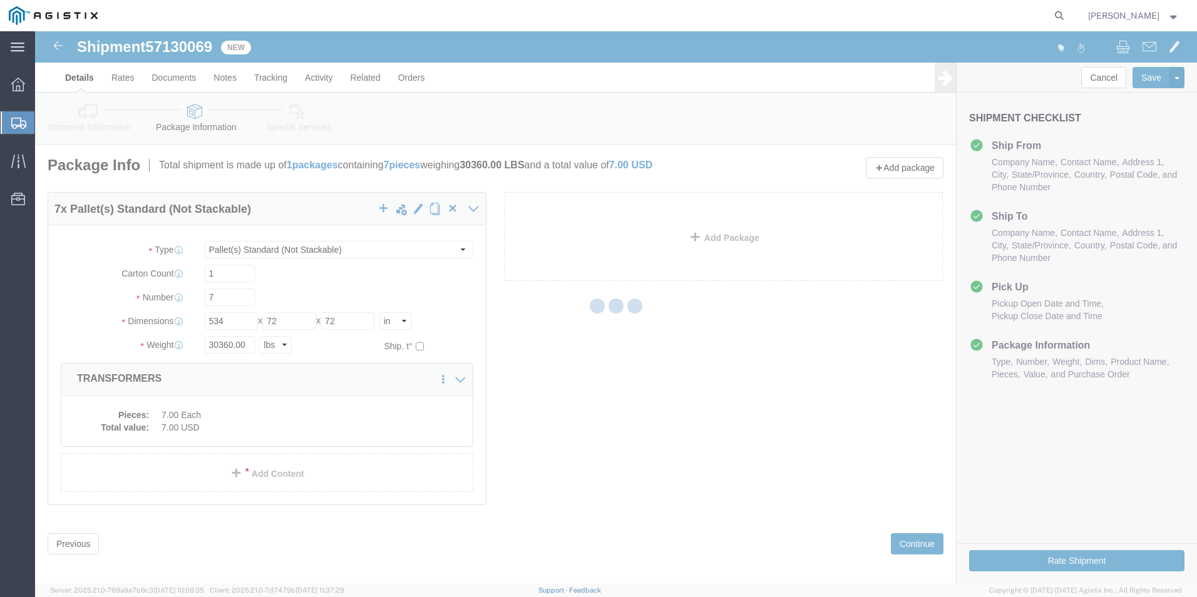
select select
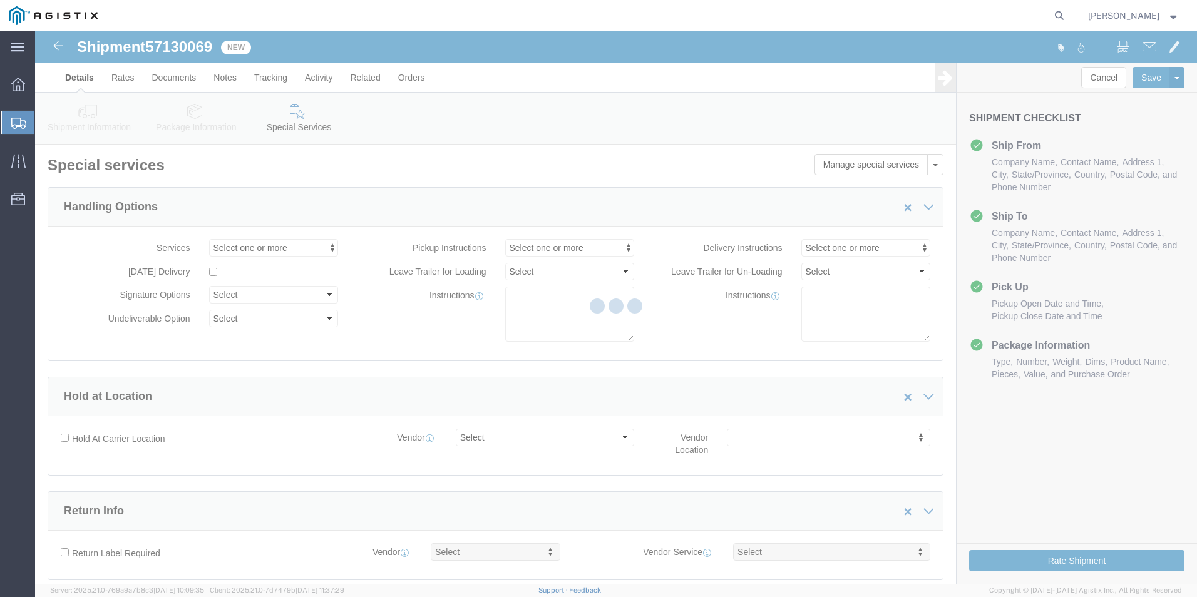
select select "COSTCENTER"
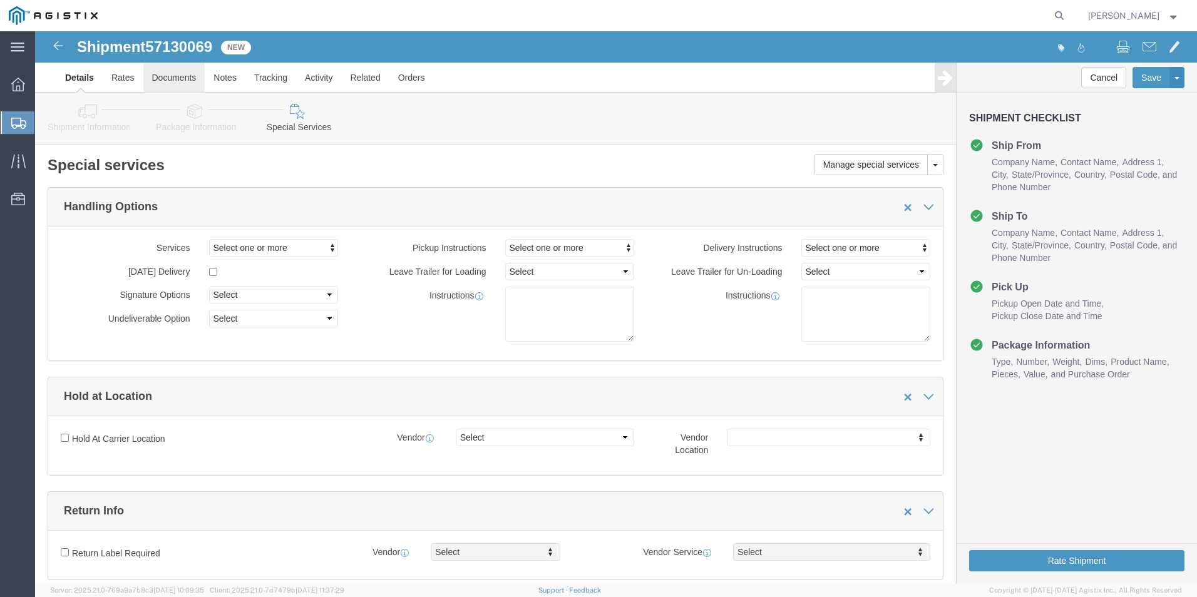
click link "Documents"
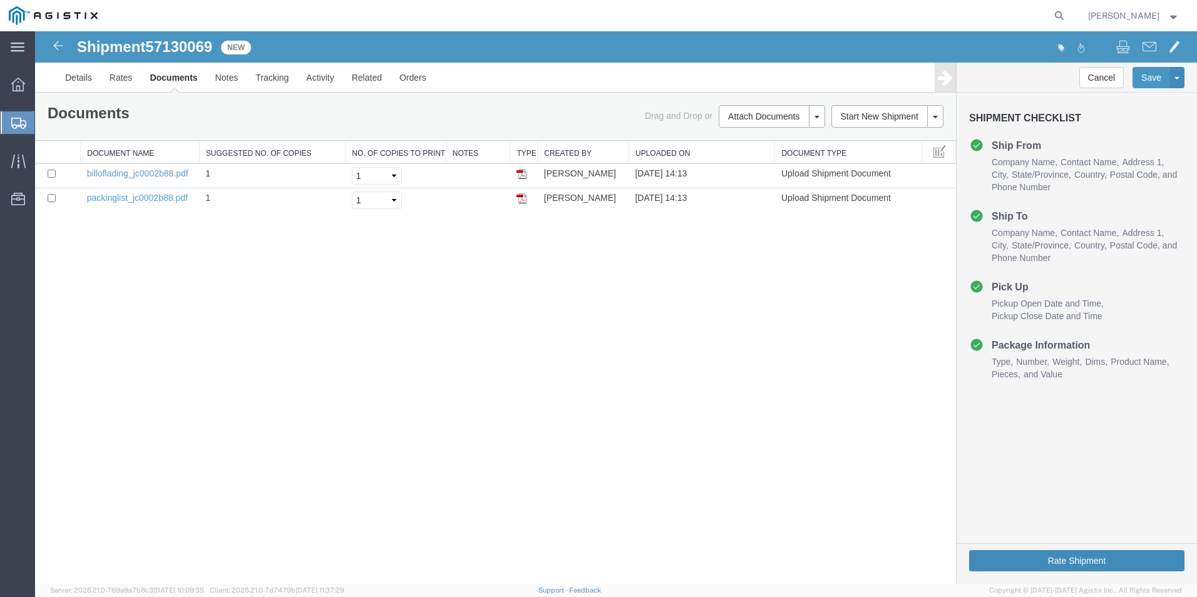
click at [1094, 554] on button "Rate Shipment" at bounding box center [1076, 560] width 215 height 21
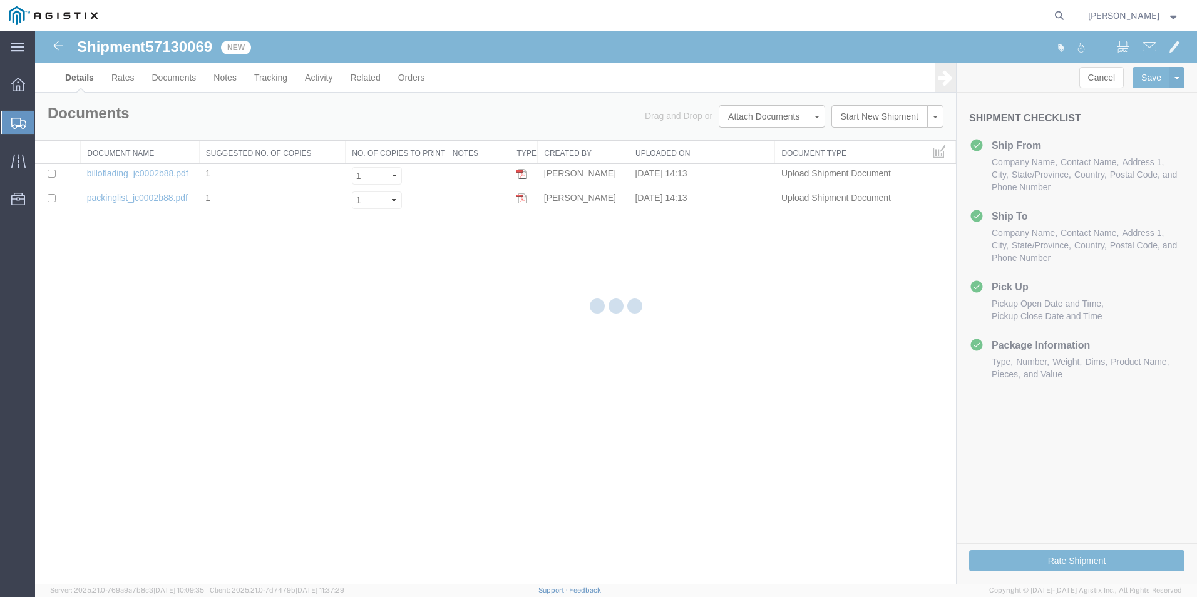
select select "54011"
select select "19745"
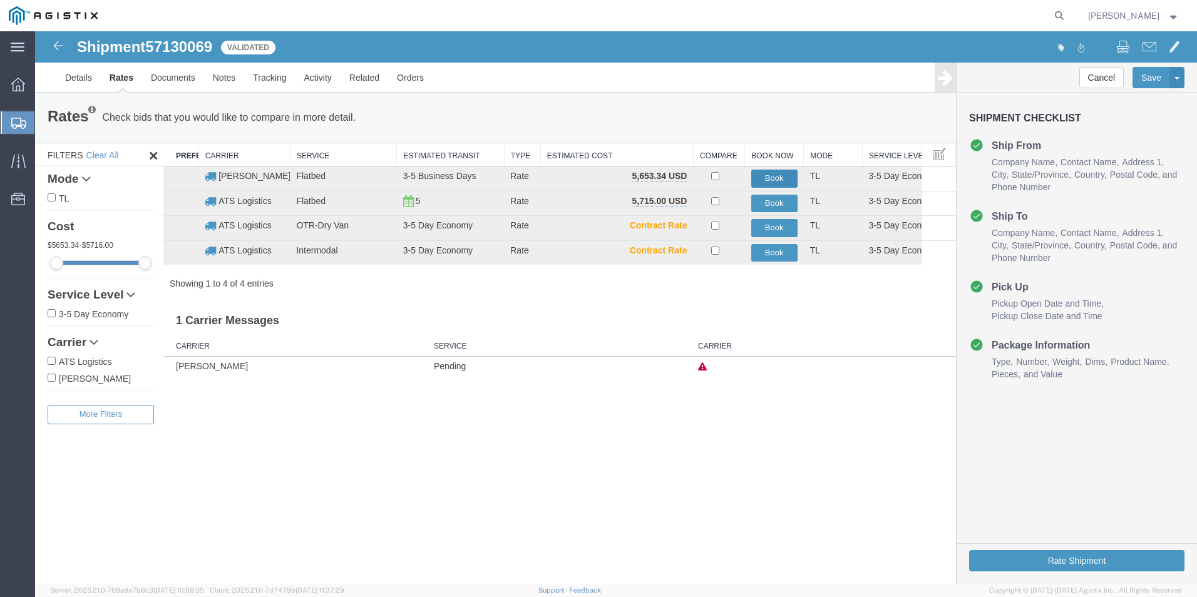
click at [778, 175] on button "Book" at bounding box center [774, 179] width 46 height 18
